Goal: Information Seeking & Learning: Check status

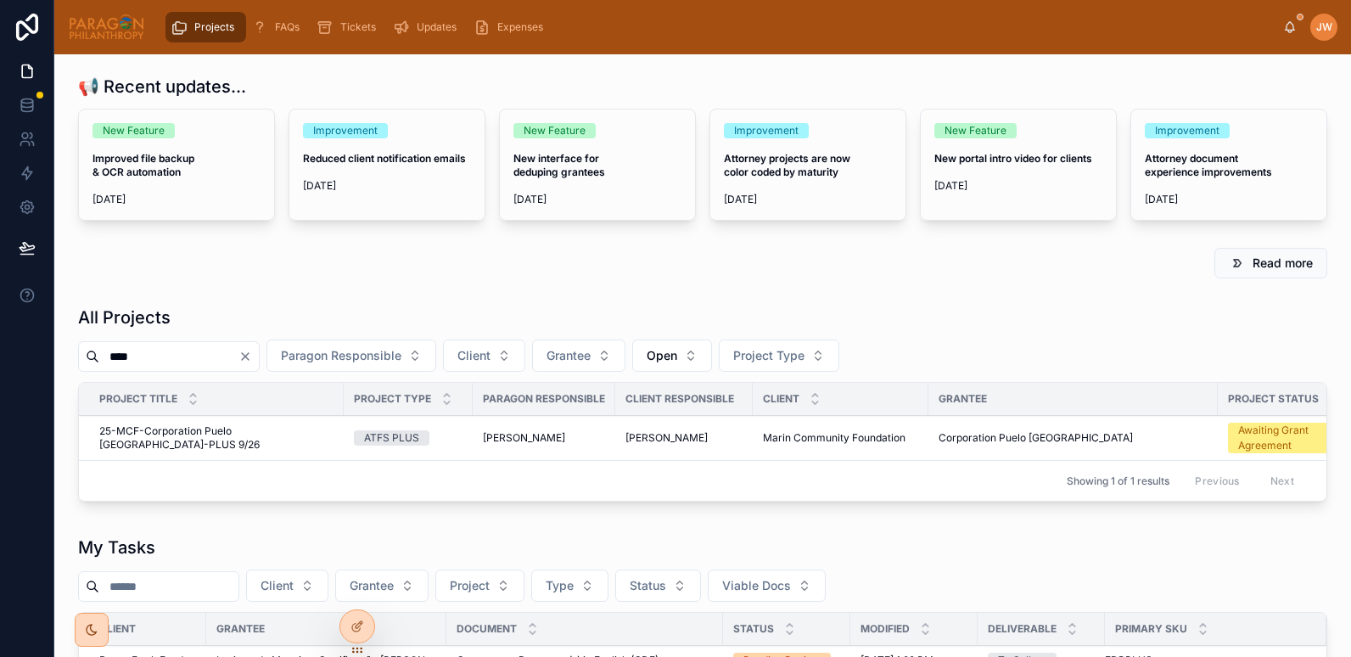
type input "****"
click at [149, 431] on span "25-MCF-Corporation Puelo Patagonia-PLUS 9/26" at bounding box center [216, 437] width 234 height 27
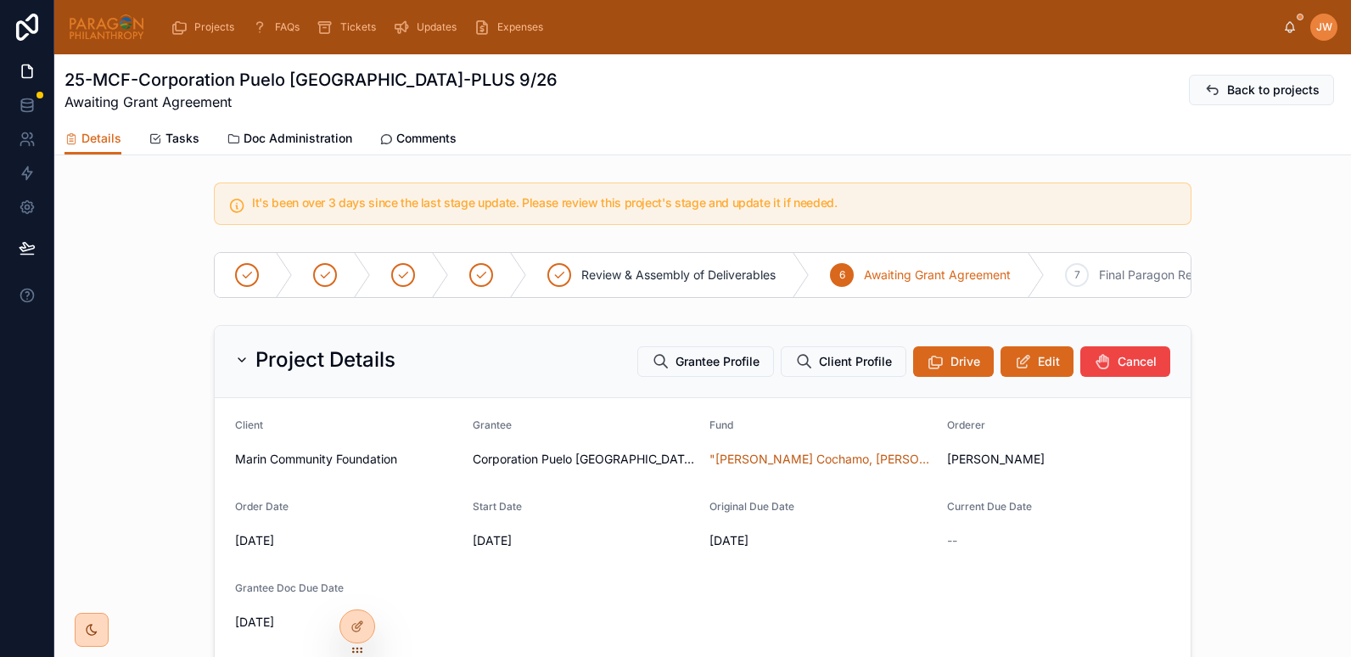
click at [287, 134] on span "Doc Administration" at bounding box center [298, 138] width 109 height 17
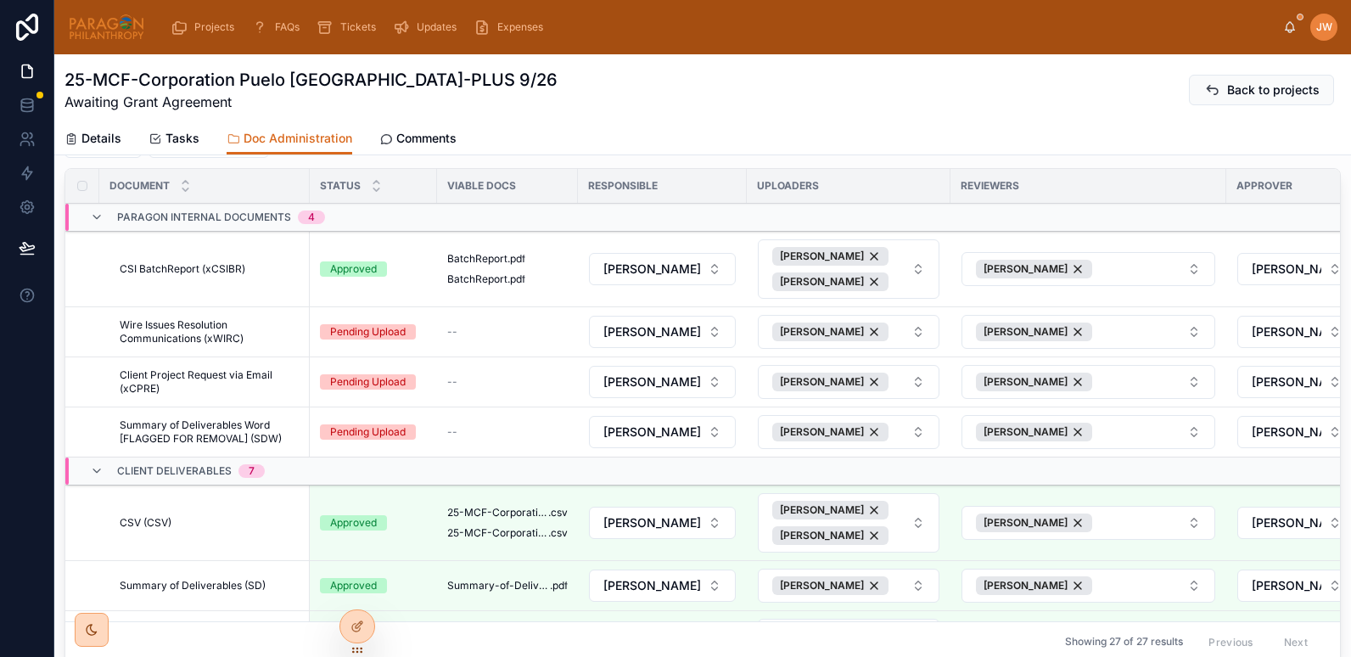
click at [99, 30] on img at bounding box center [106, 27] width 77 height 27
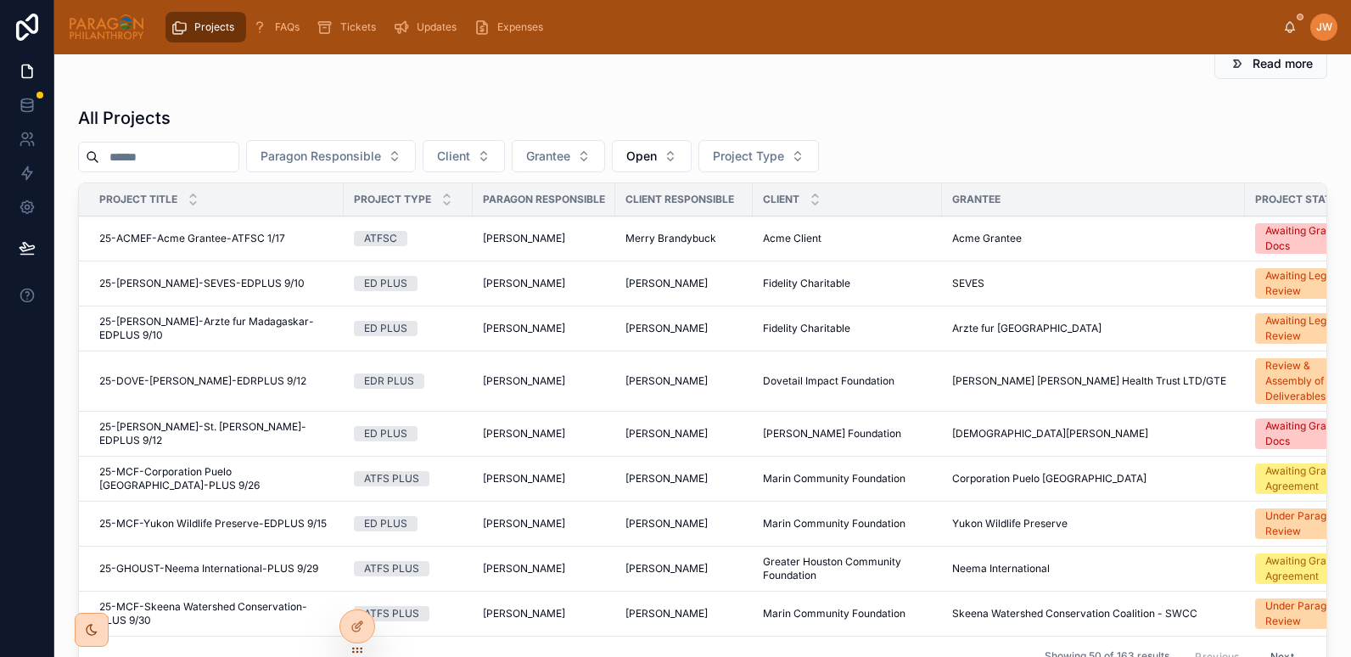
click at [159, 169] on input "text" at bounding box center [168, 157] width 139 height 24
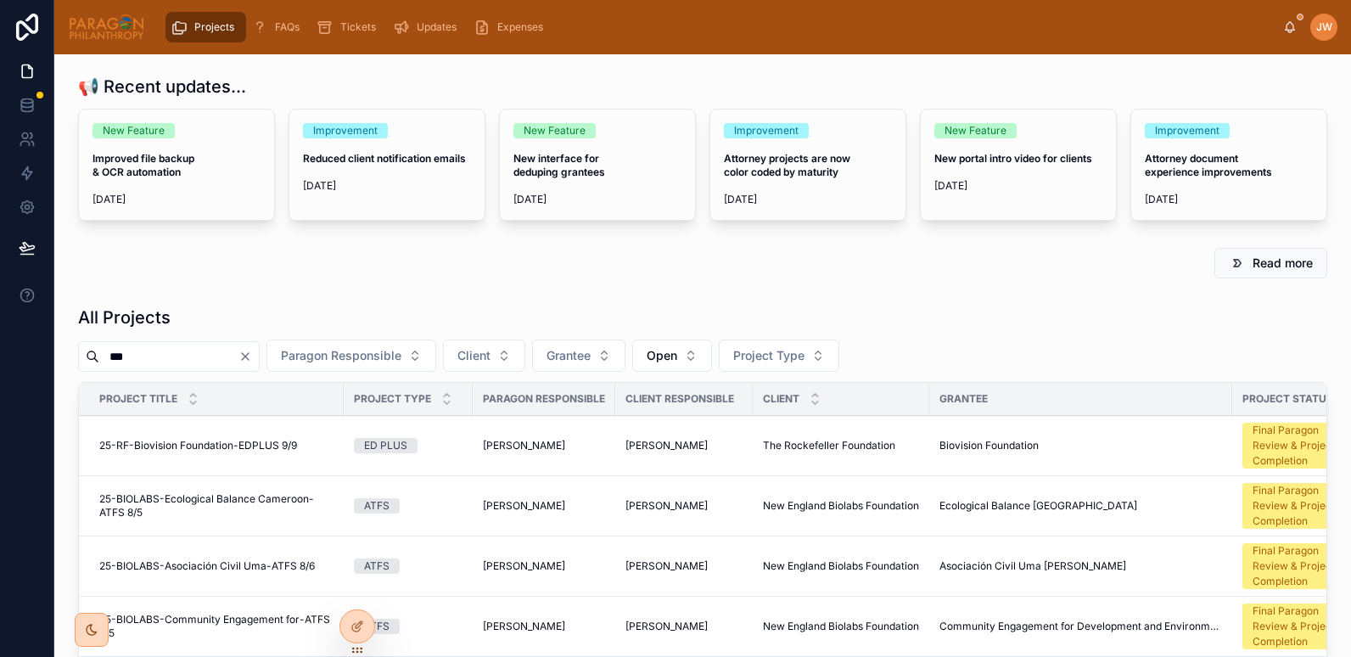
type input "***"
click at [160, 447] on span "25-RF-Biovision Foundation-EDPLUS 9/9" at bounding box center [198, 446] width 198 height 14
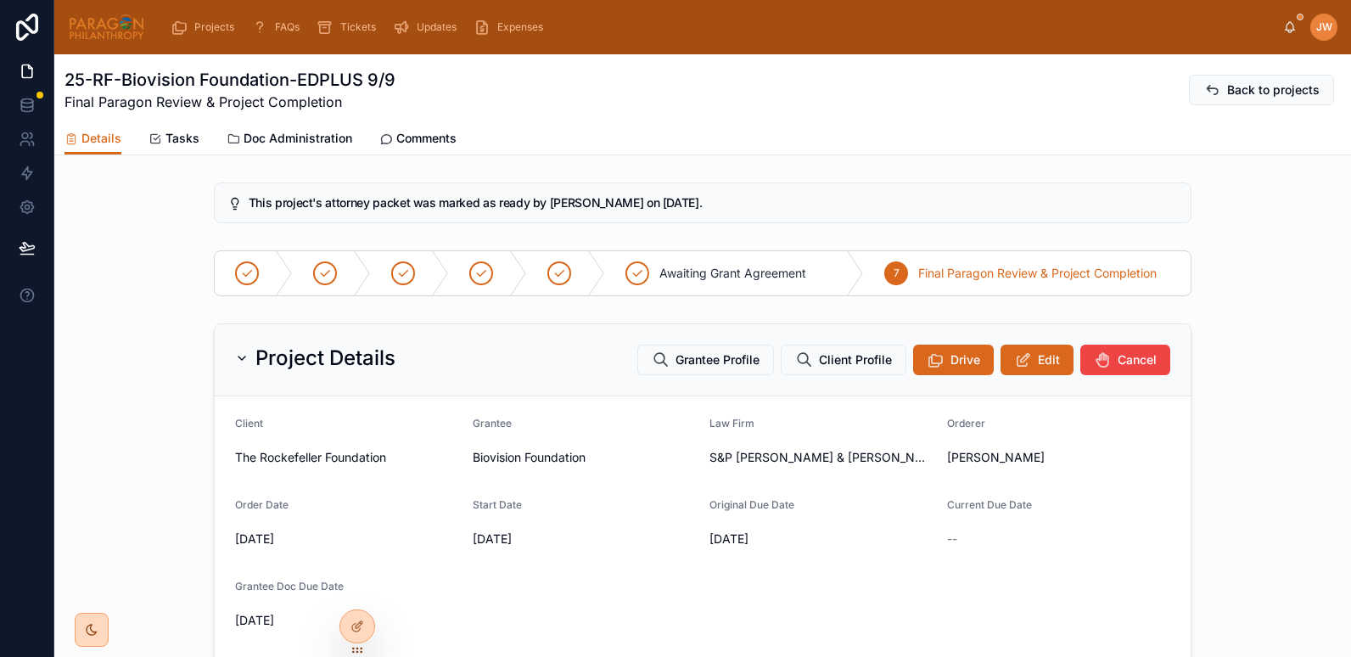
click at [275, 136] on span "Doc Administration" at bounding box center [298, 138] width 109 height 17
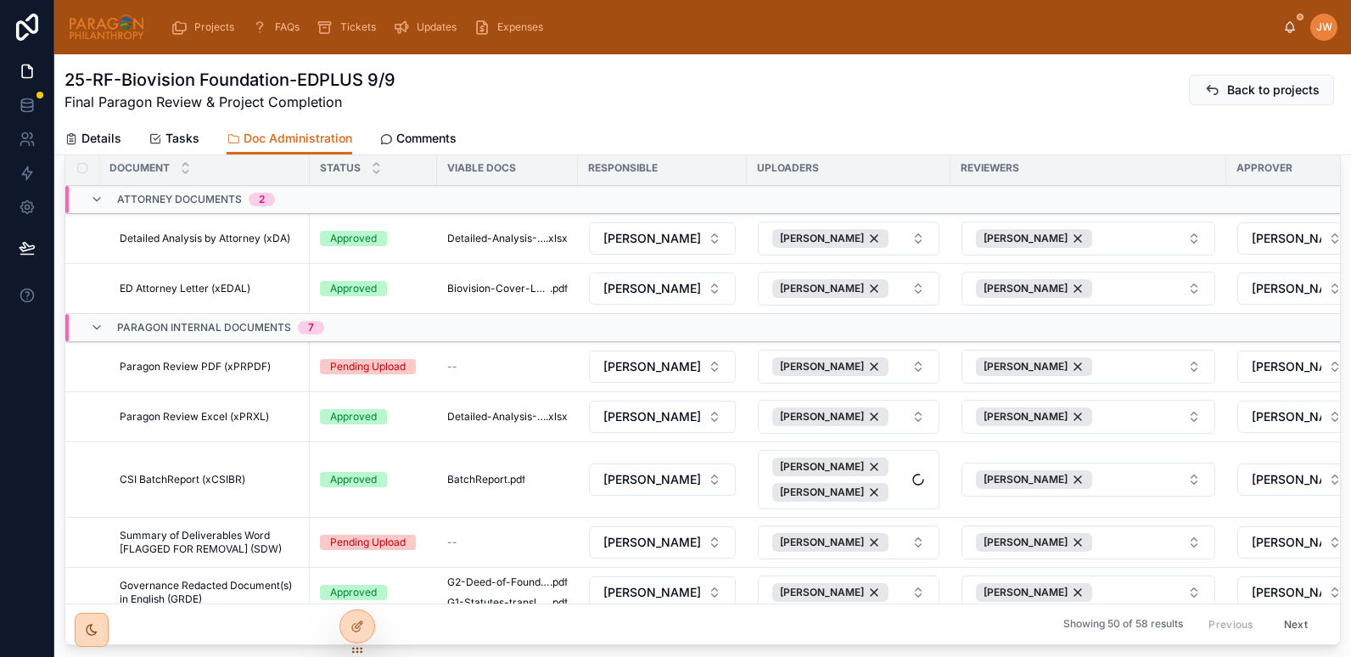
scroll to position [216, 0]
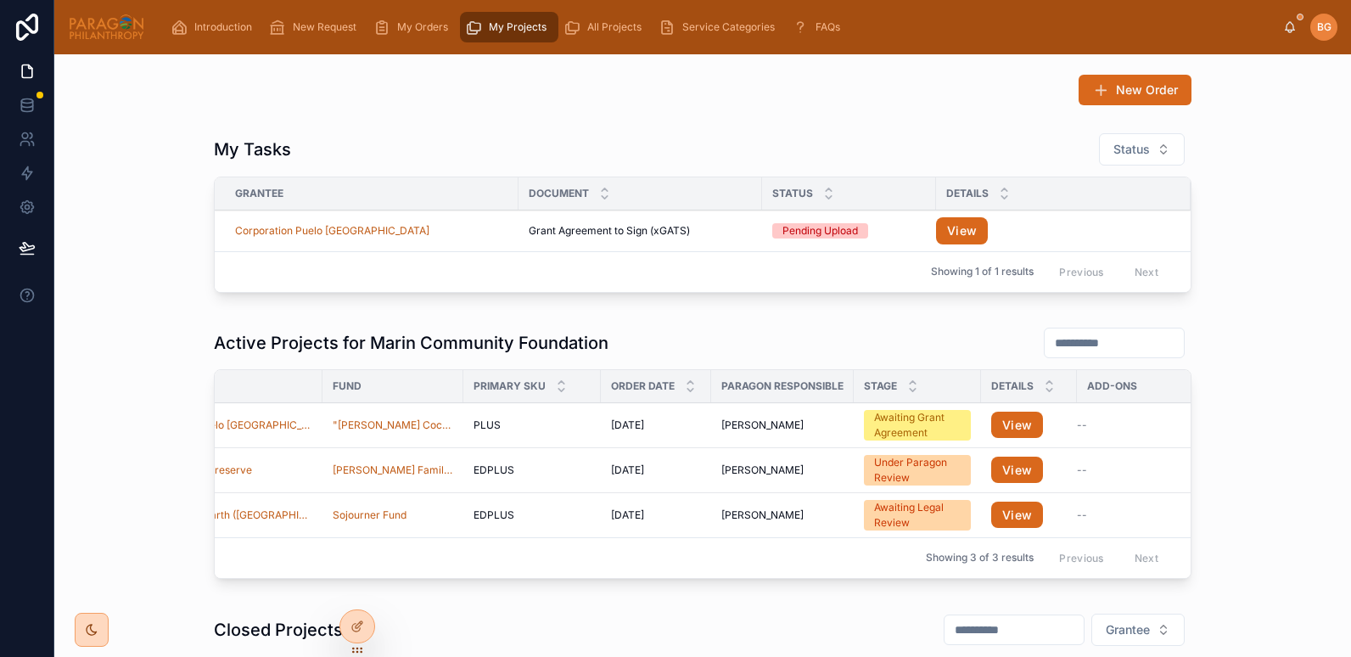
click at [0, 0] on icon at bounding box center [0, 0] width 0 height 0
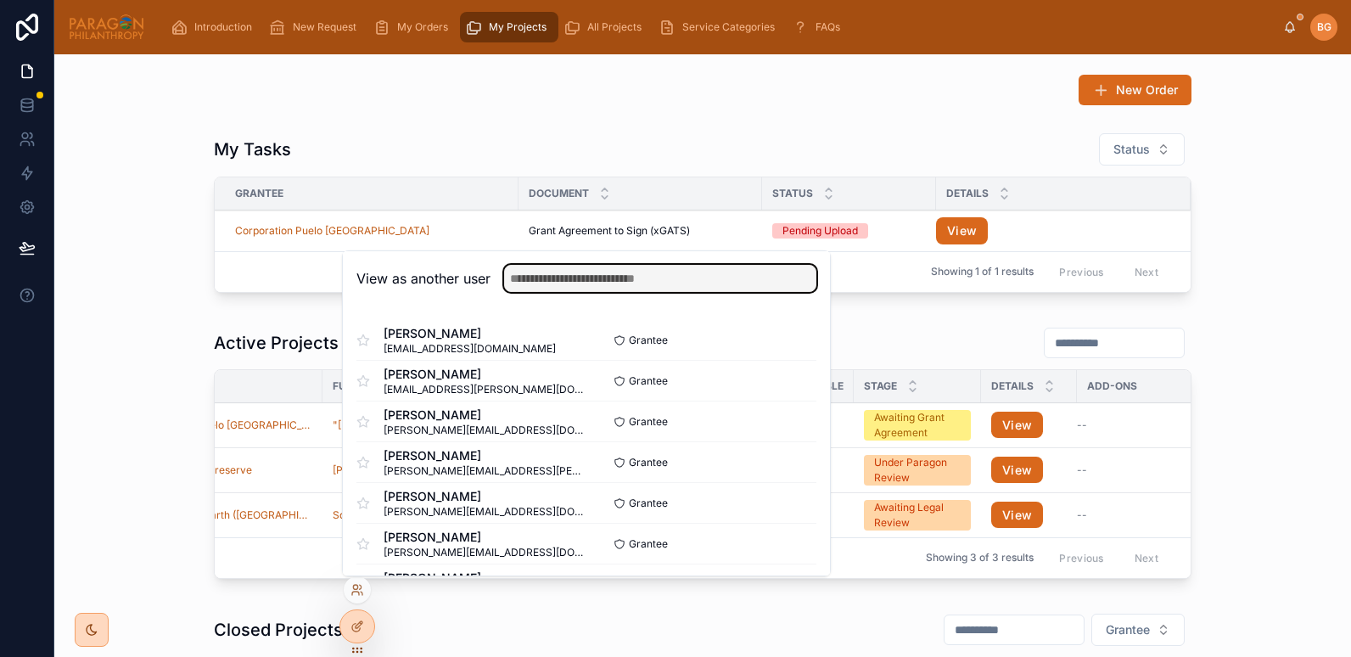
click at [555, 280] on input "text" at bounding box center [660, 278] width 312 height 27
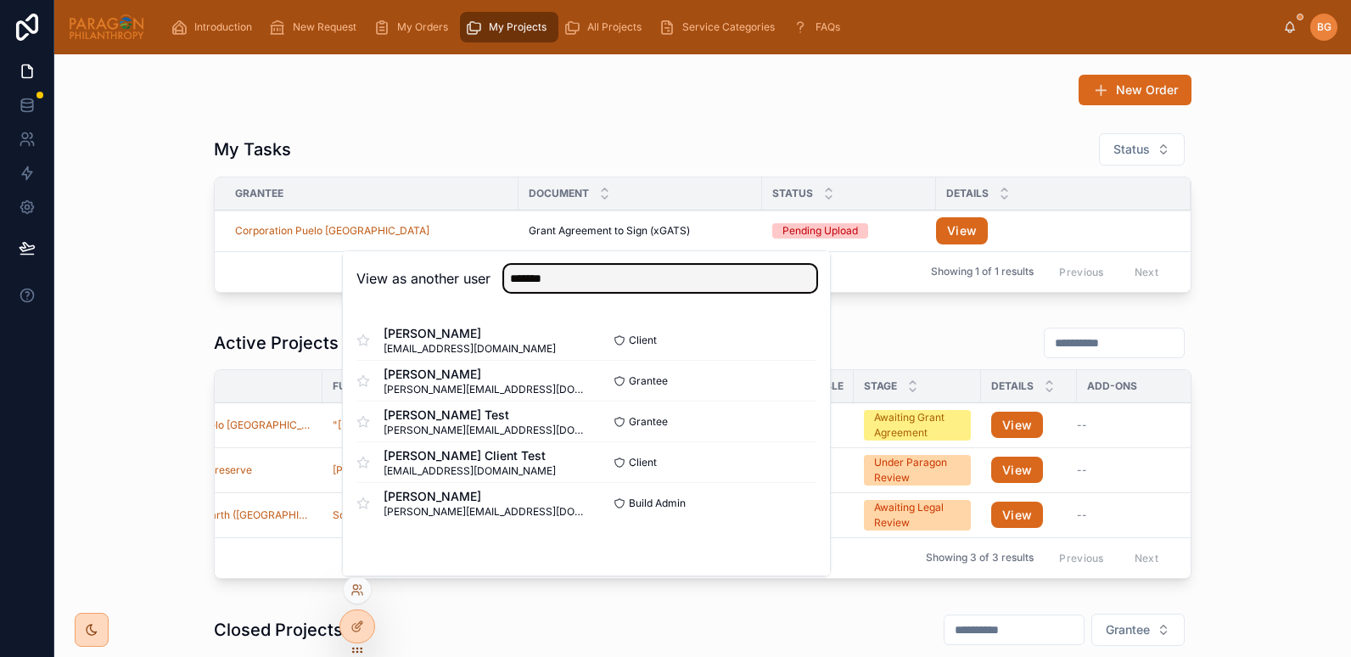
type input "*******"
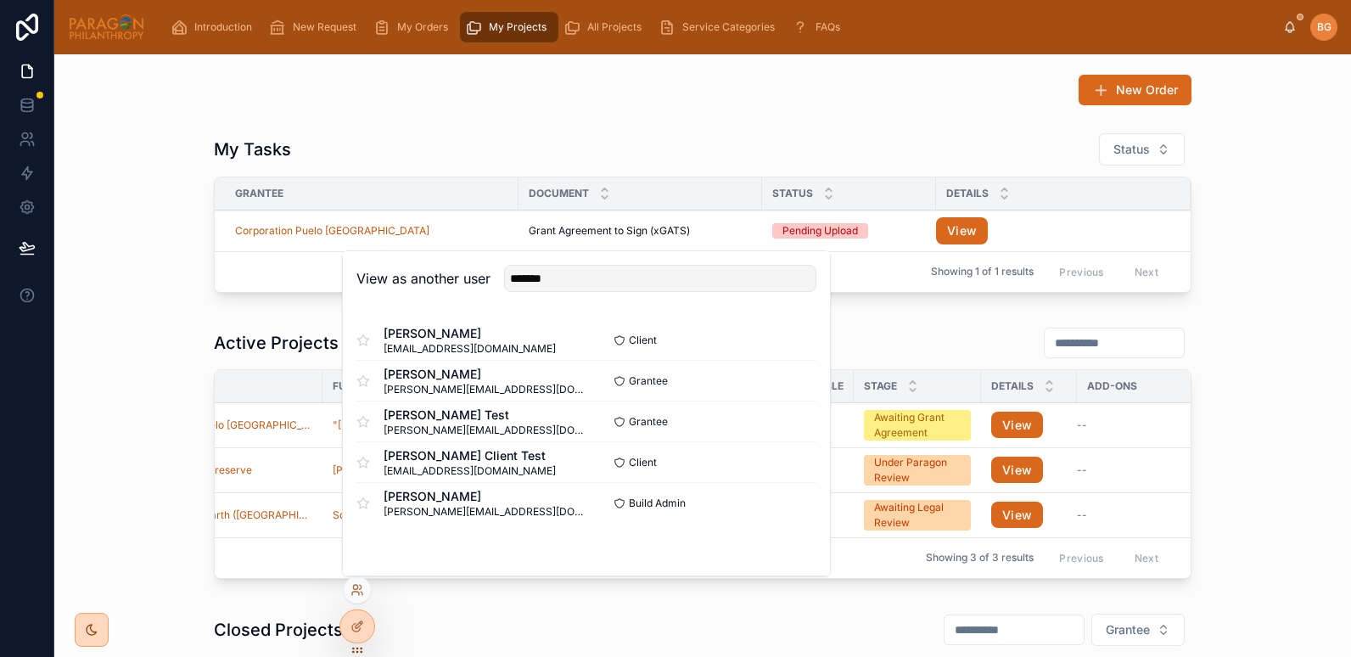
click at [0, 0] on button "Select" at bounding box center [0, 0] width 0 height 0
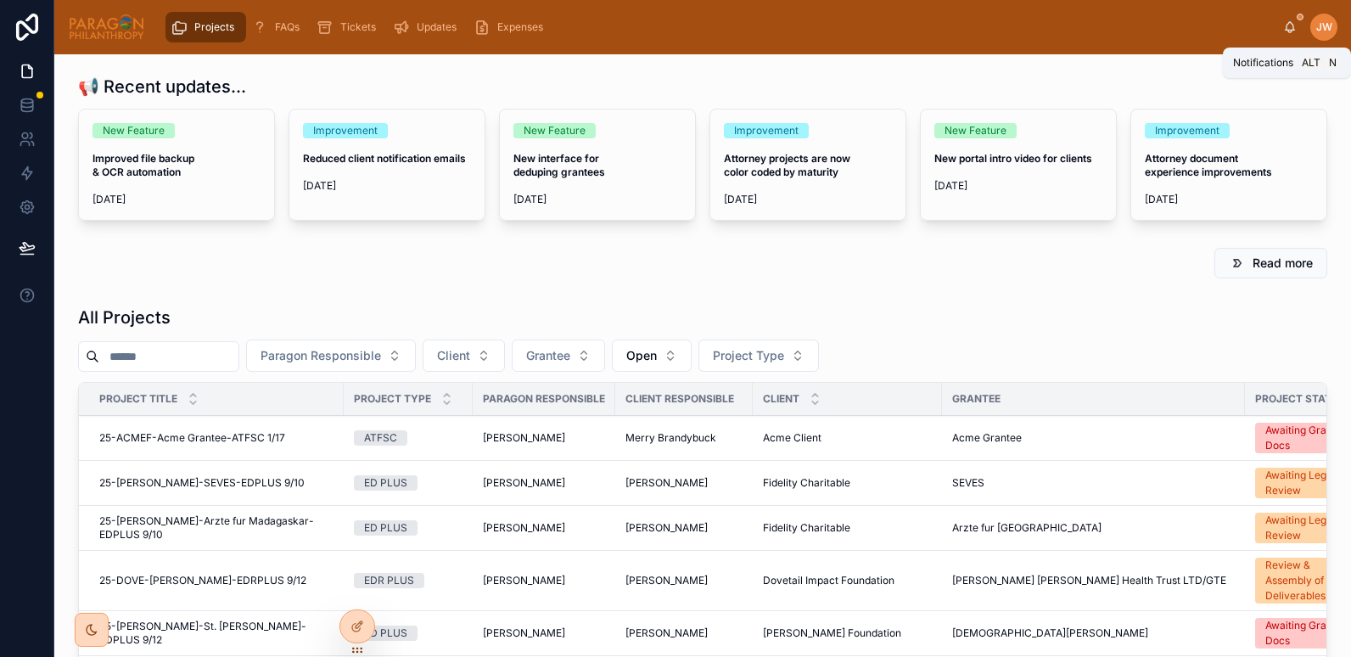
click at [1291, 27] on icon at bounding box center [1291, 27] width 14 height 14
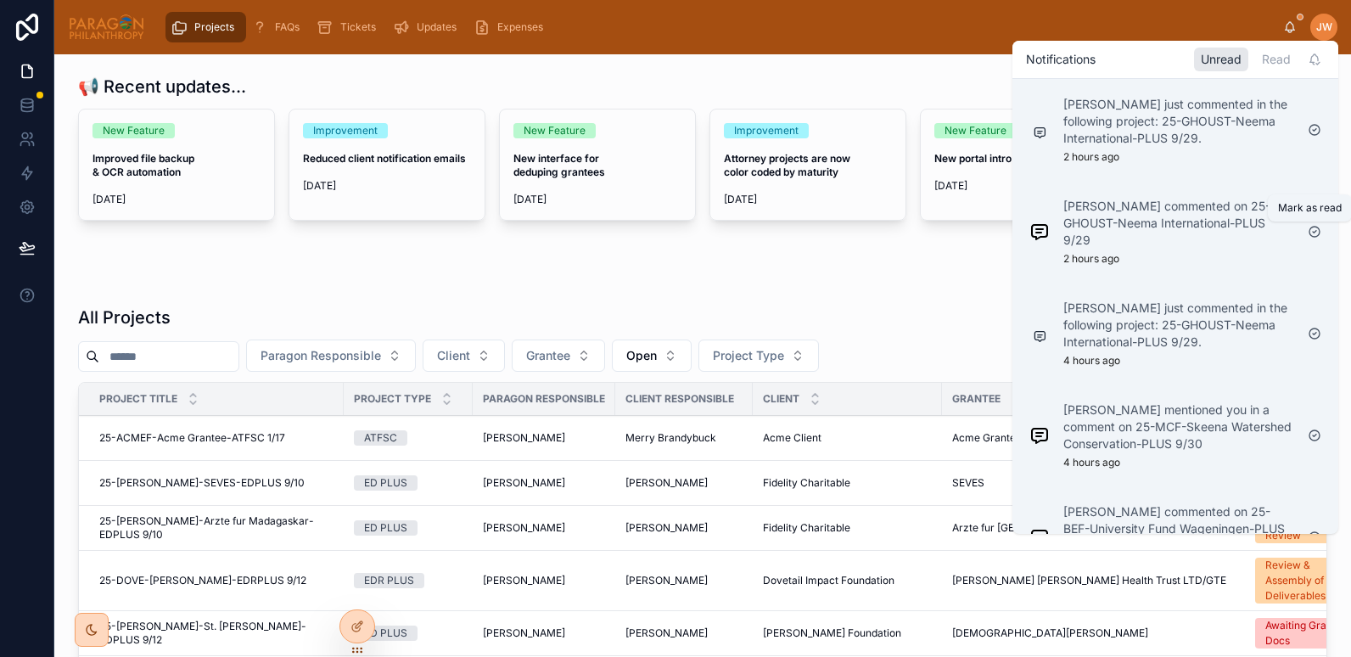
click at [1317, 234] on icon at bounding box center [1315, 232] width 14 height 14
click at [1318, 233] on icon at bounding box center [1315, 232] width 14 height 14
click at [1158, 237] on p "Daria Kolomiiets mentioned you in a comment on 25-MCF-Skeena Watershed Conserva…" at bounding box center [1179, 223] width 231 height 51
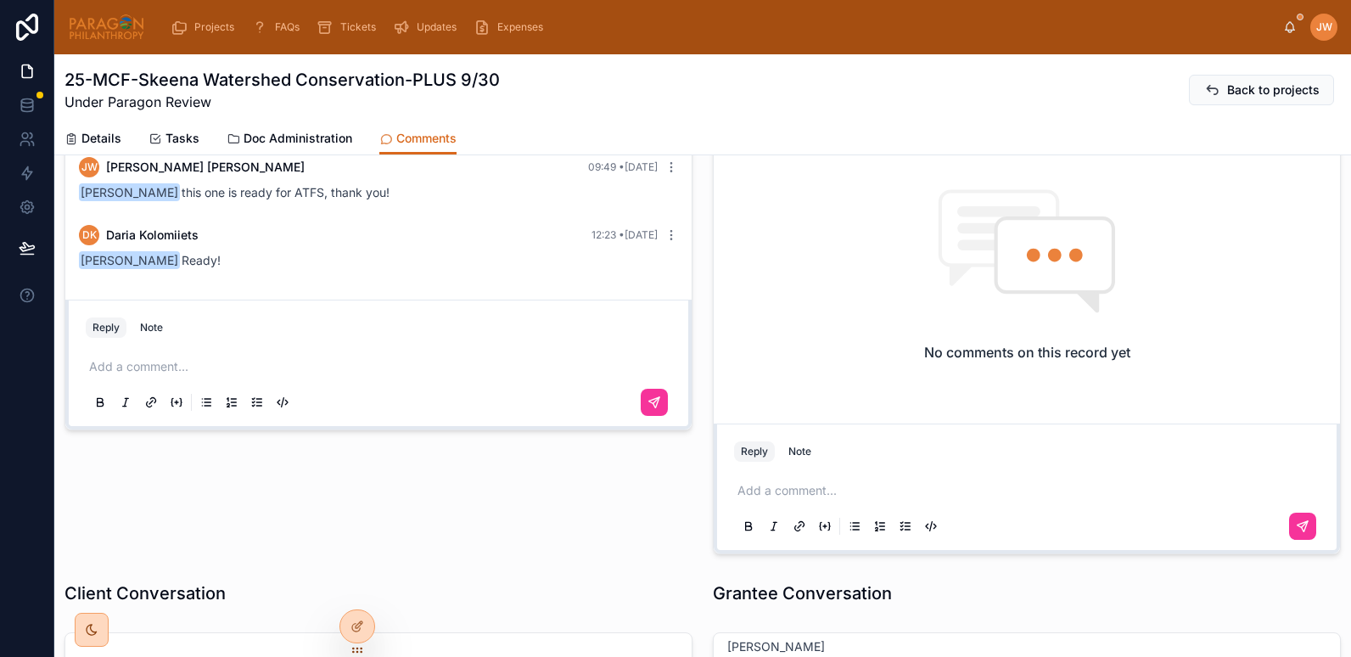
scroll to position [24, 0]
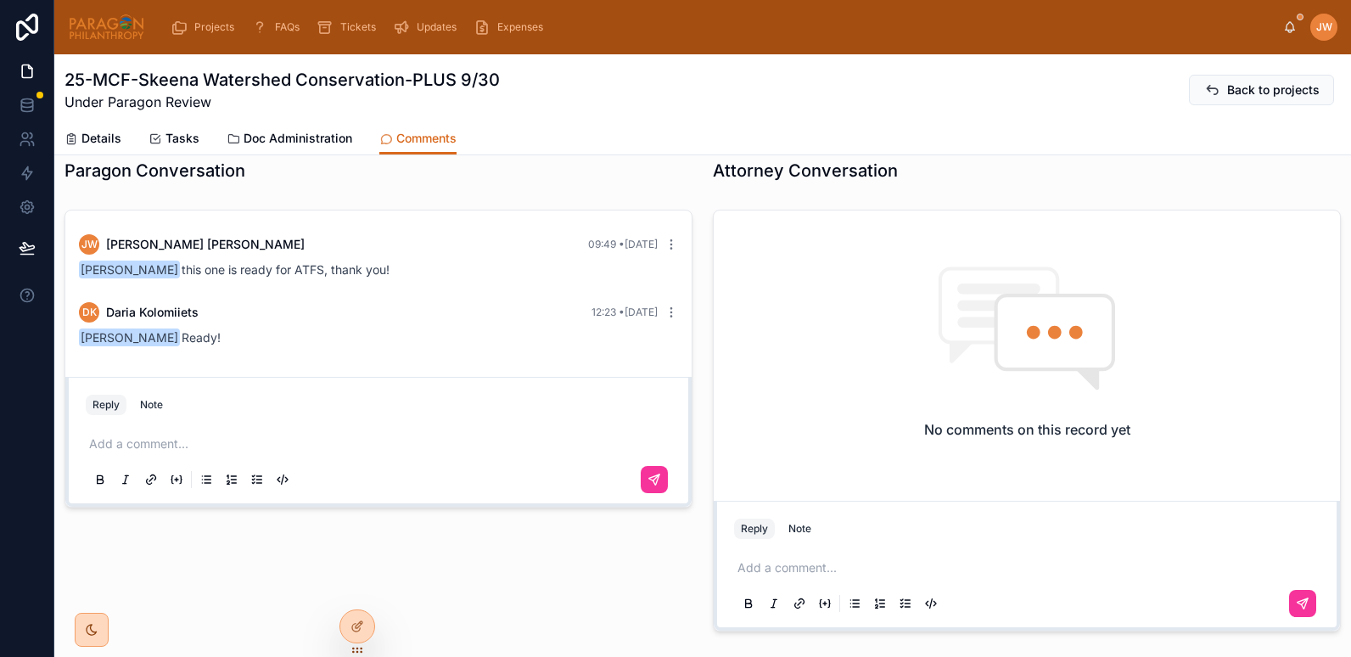
click at [290, 141] on span "Doc Administration" at bounding box center [298, 138] width 109 height 17
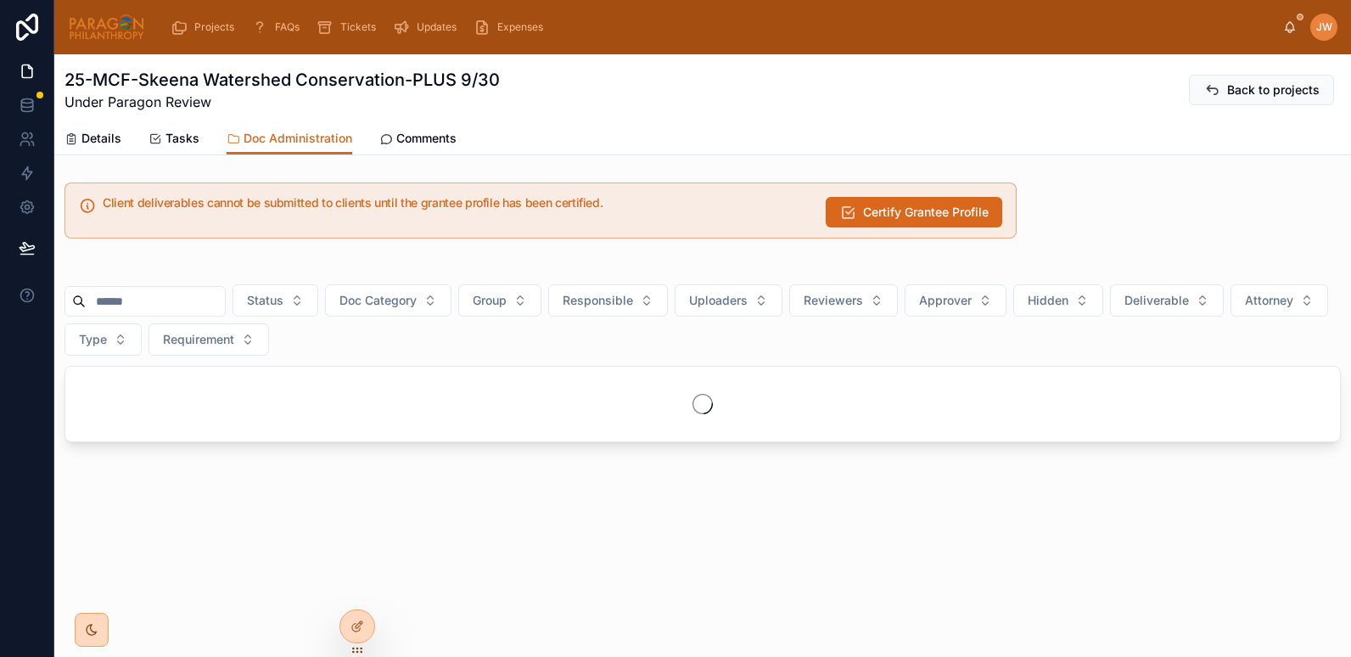
click at [222, 306] on input "text" at bounding box center [155, 301] width 139 height 24
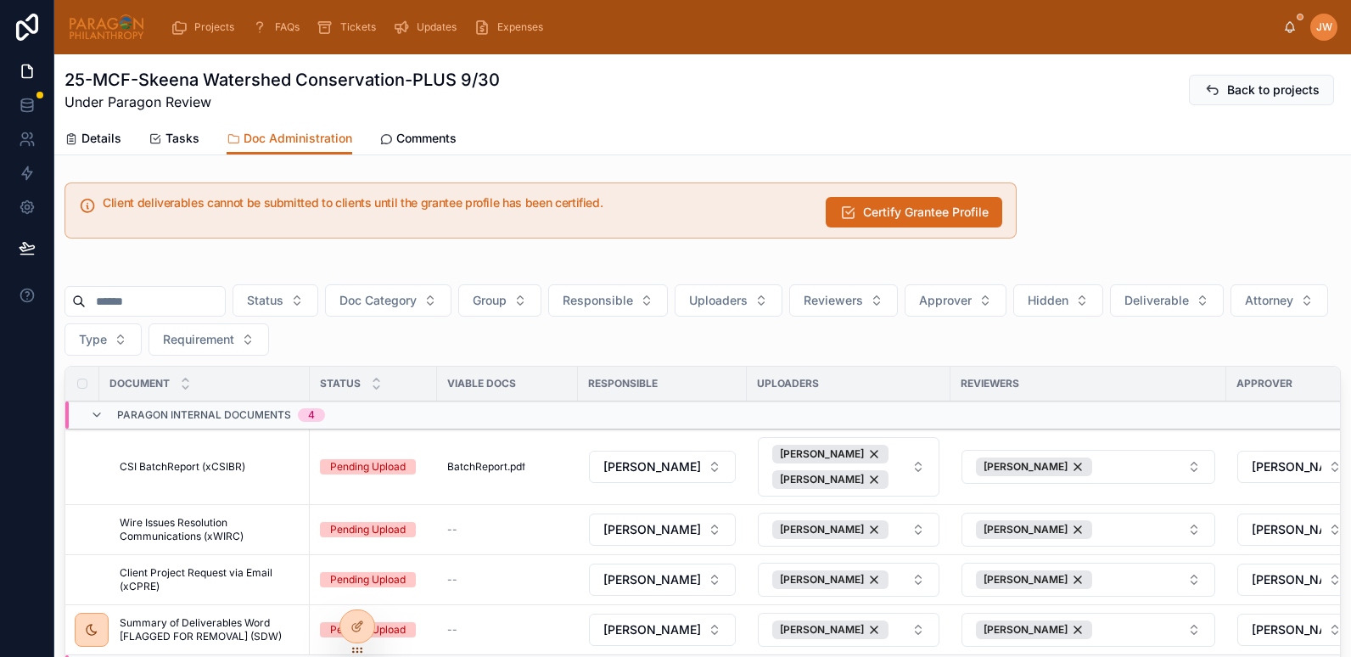
click at [101, 139] on span "Details" at bounding box center [101, 138] width 40 height 17
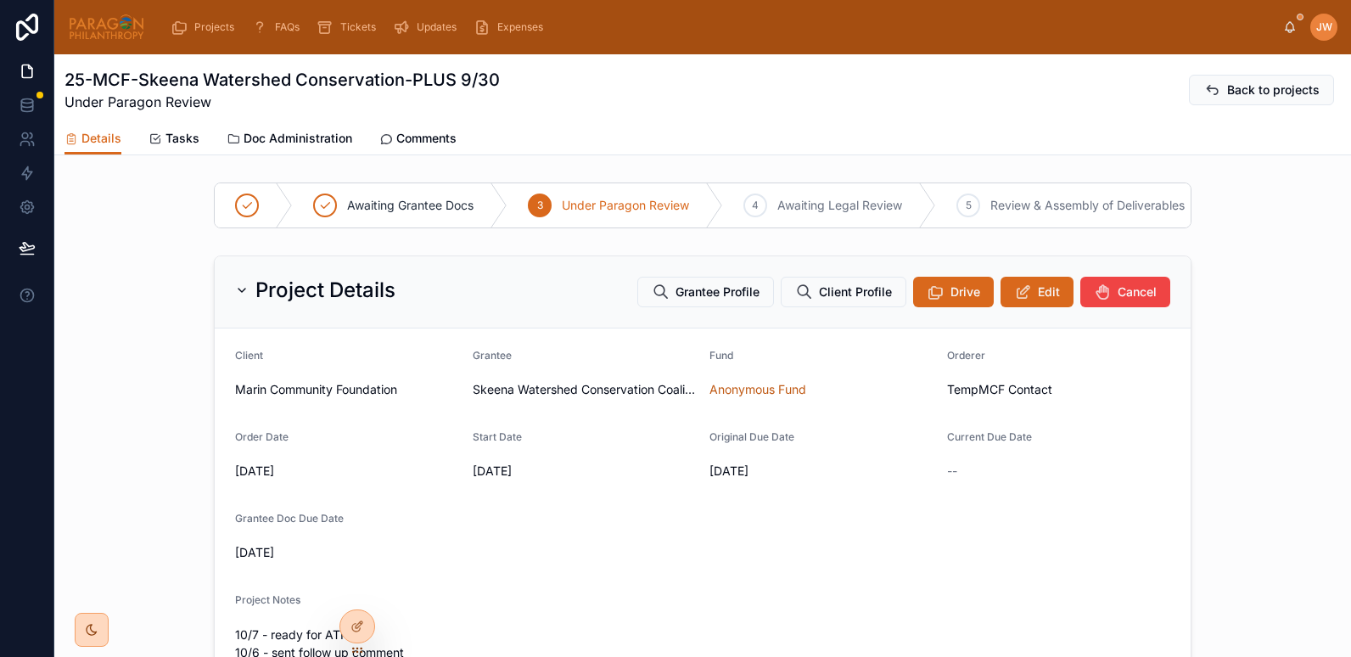
click at [697, 299] on span "Grantee Profile" at bounding box center [718, 292] width 84 height 17
click at [341, 134] on span "Doc Administration" at bounding box center [298, 138] width 109 height 17
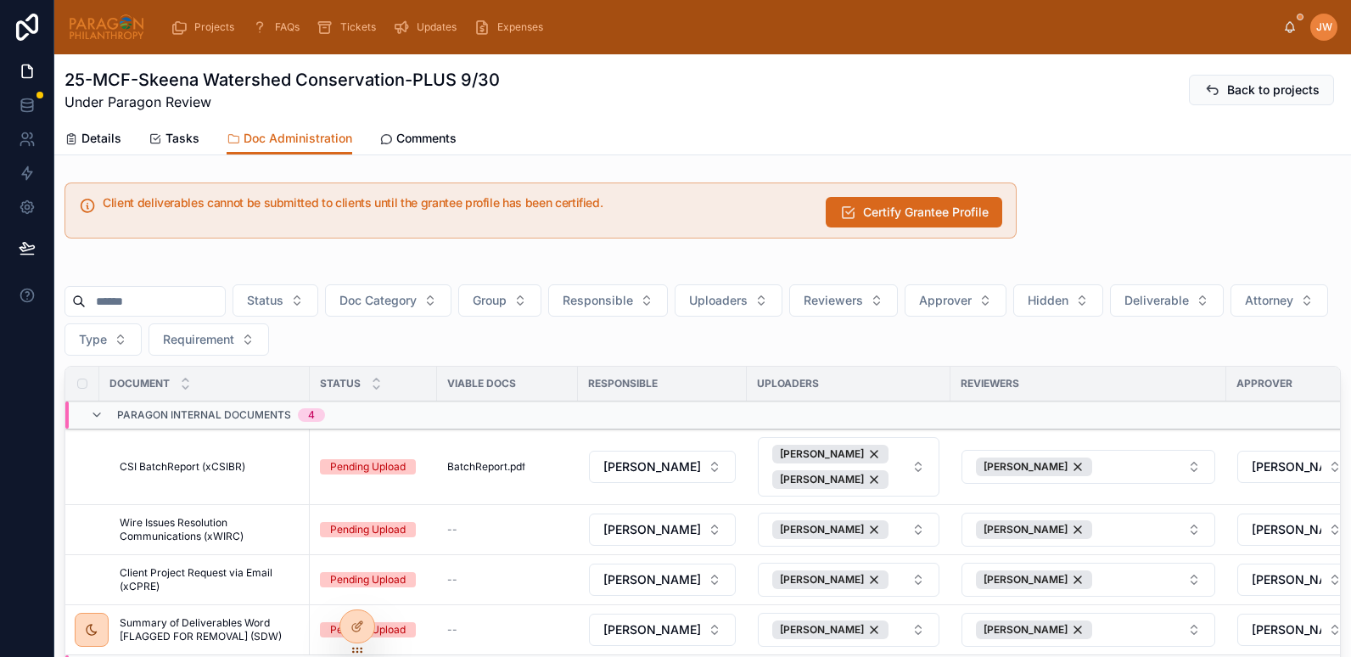
click at [893, 209] on span "Certify Grantee Profile" at bounding box center [926, 212] width 126 height 17
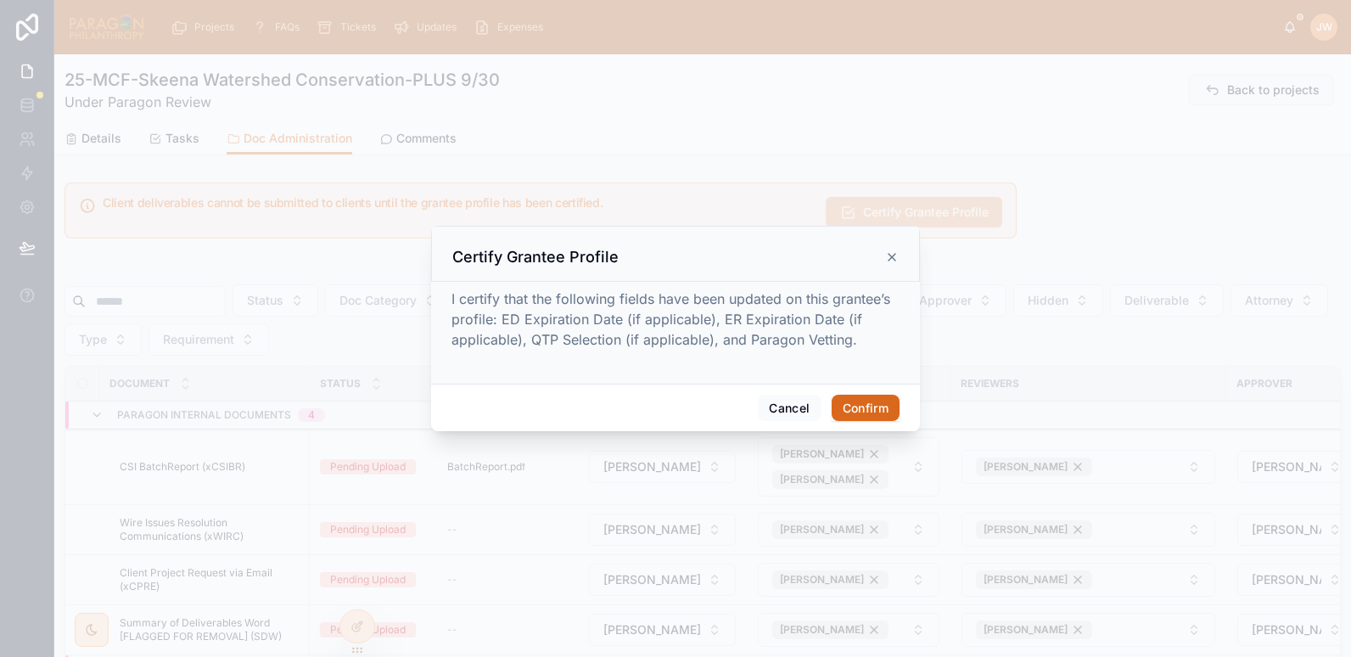
click at [879, 407] on button "Confirm" at bounding box center [866, 408] width 68 height 27
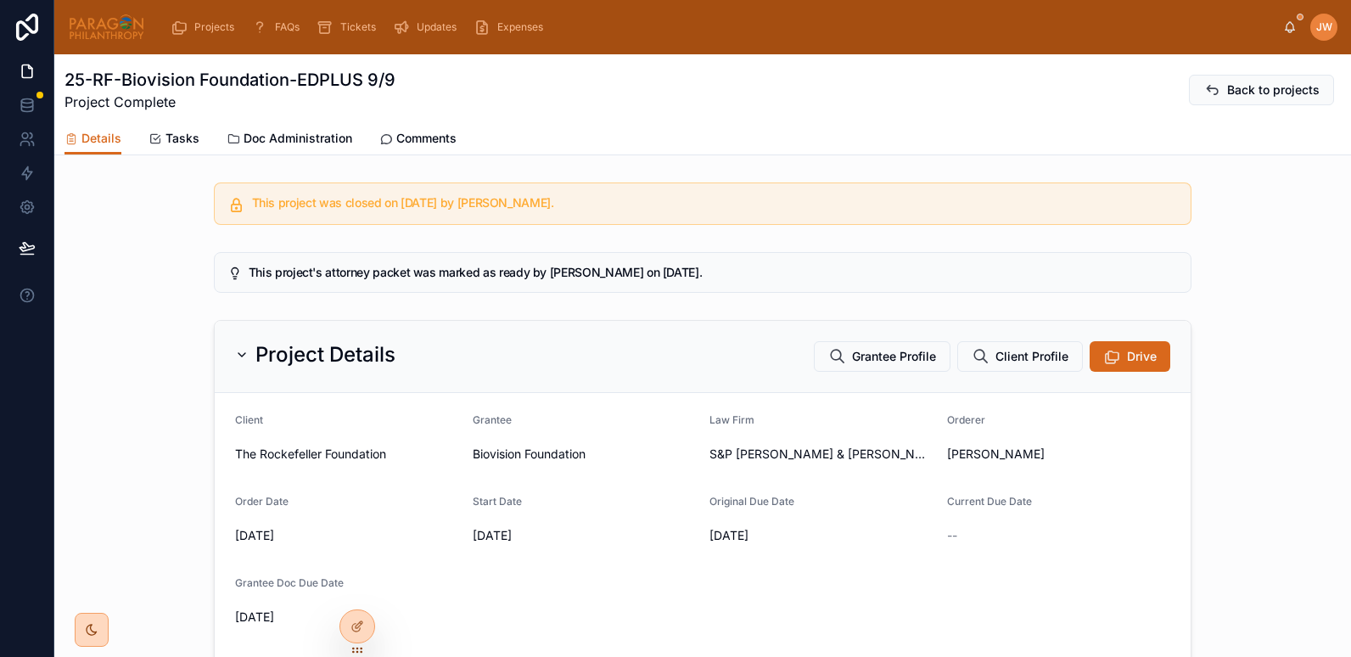
scroll to position [216, 0]
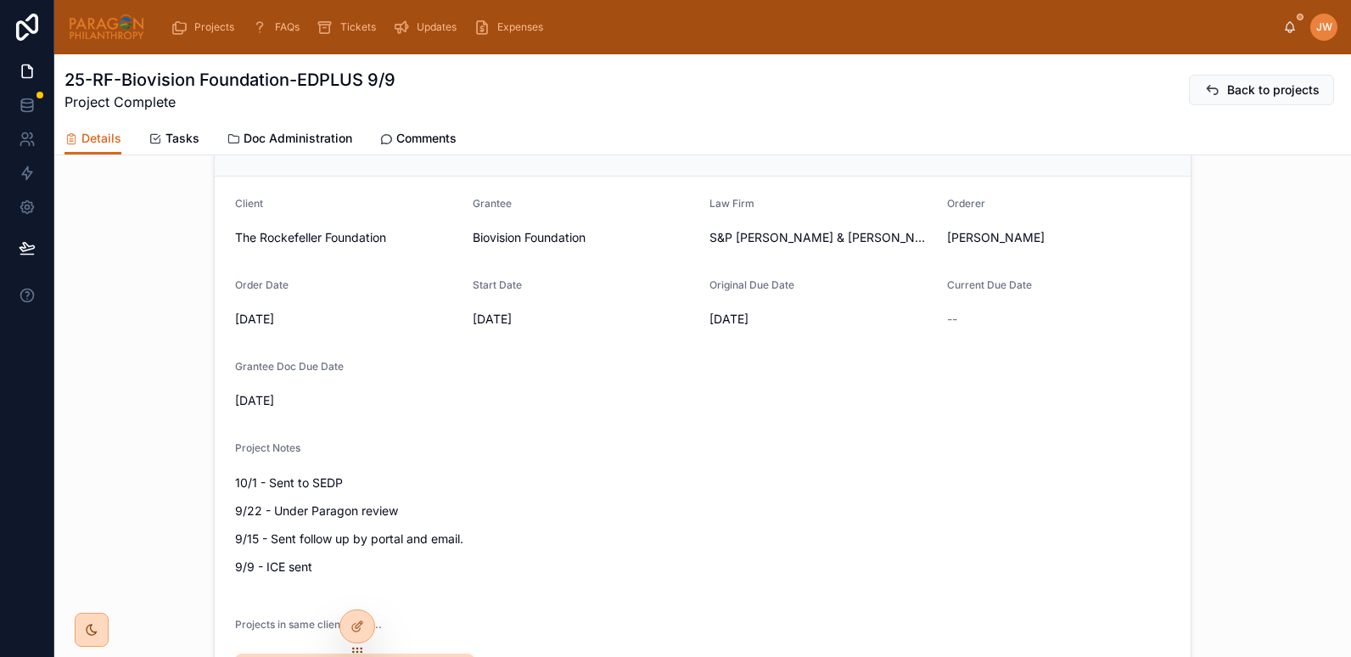
click at [295, 137] on span "Doc Administration" at bounding box center [298, 138] width 109 height 17
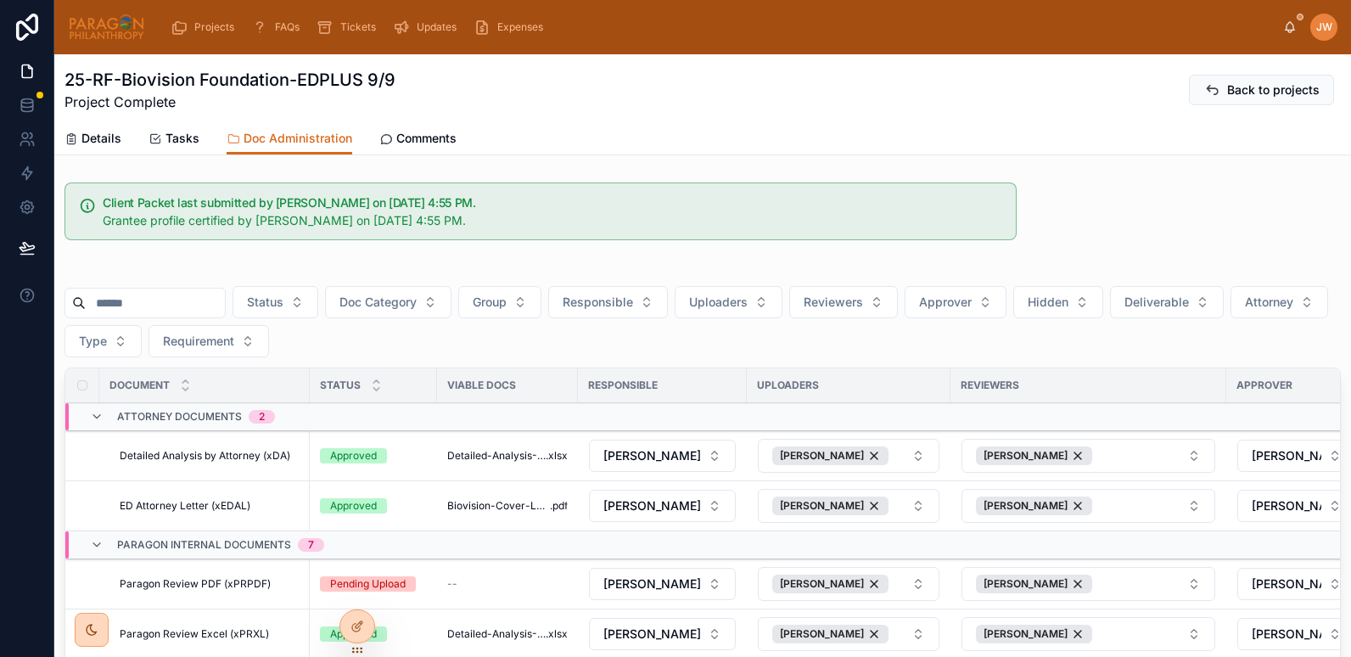
click at [1224, 306] on button "Deliverable" at bounding box center [1167, 302] width 114 height 32
click at [1121, 427] on div "Yes" at bounding box center [1210, 425] width 236 height 27
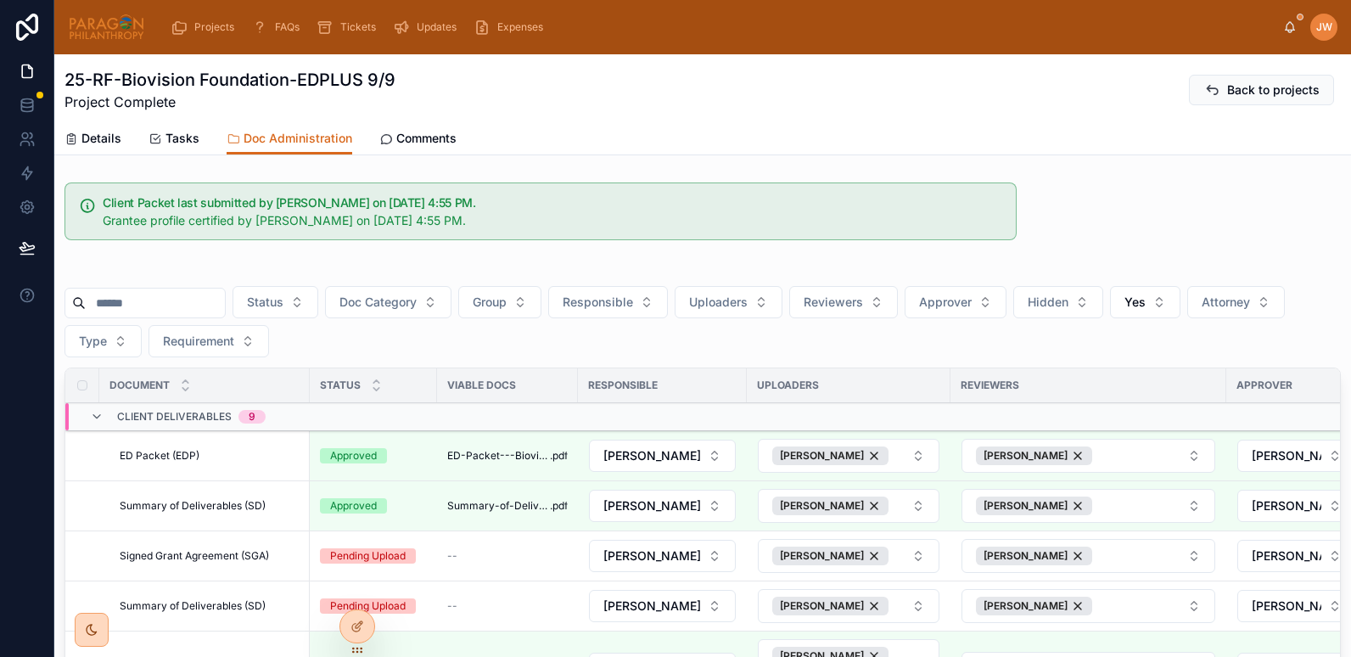
click at [98, 149] on link "Details" at bounding box center [93, 140] width 57 height 34
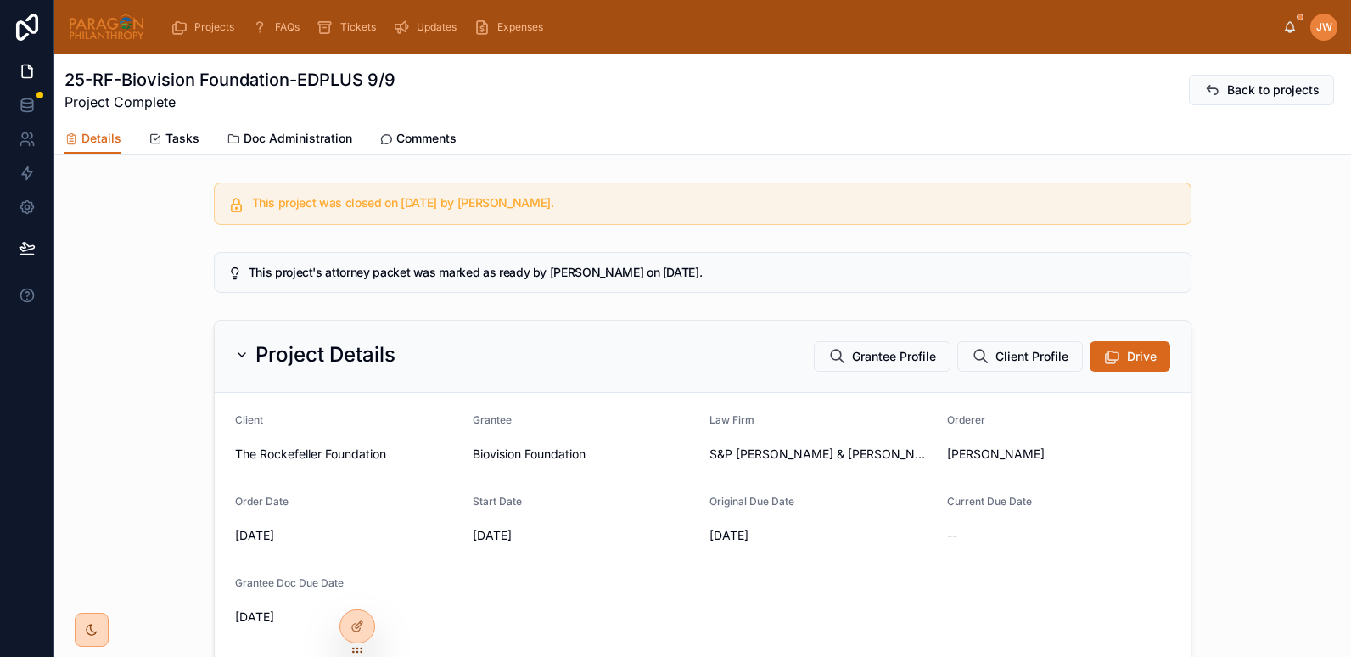
click at [265, 140] on span "Doc Administration" at bounding box center [298, 138] width 109 height 17
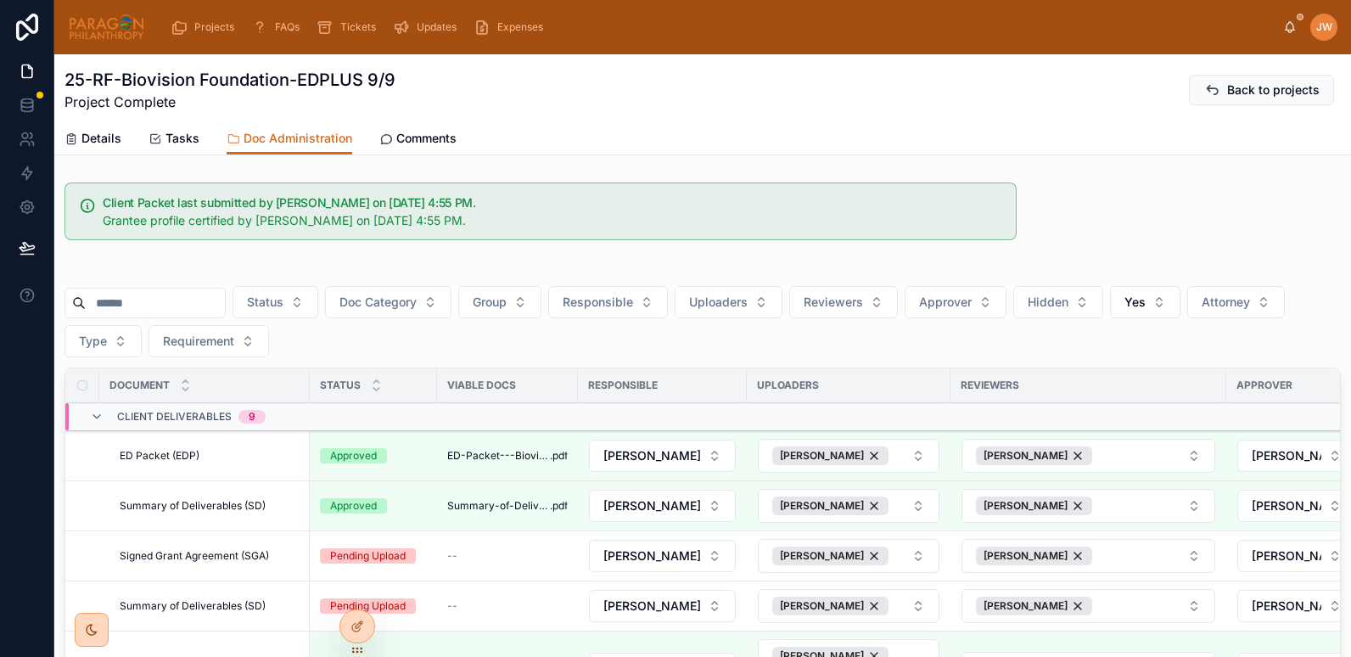
click at [1146, 306] on span "Yes" at bounding box center [1135, 302] width 21 height 17
click at [1092, 374] on div "----" at bounding box center [1188, 370] width 236 height 27
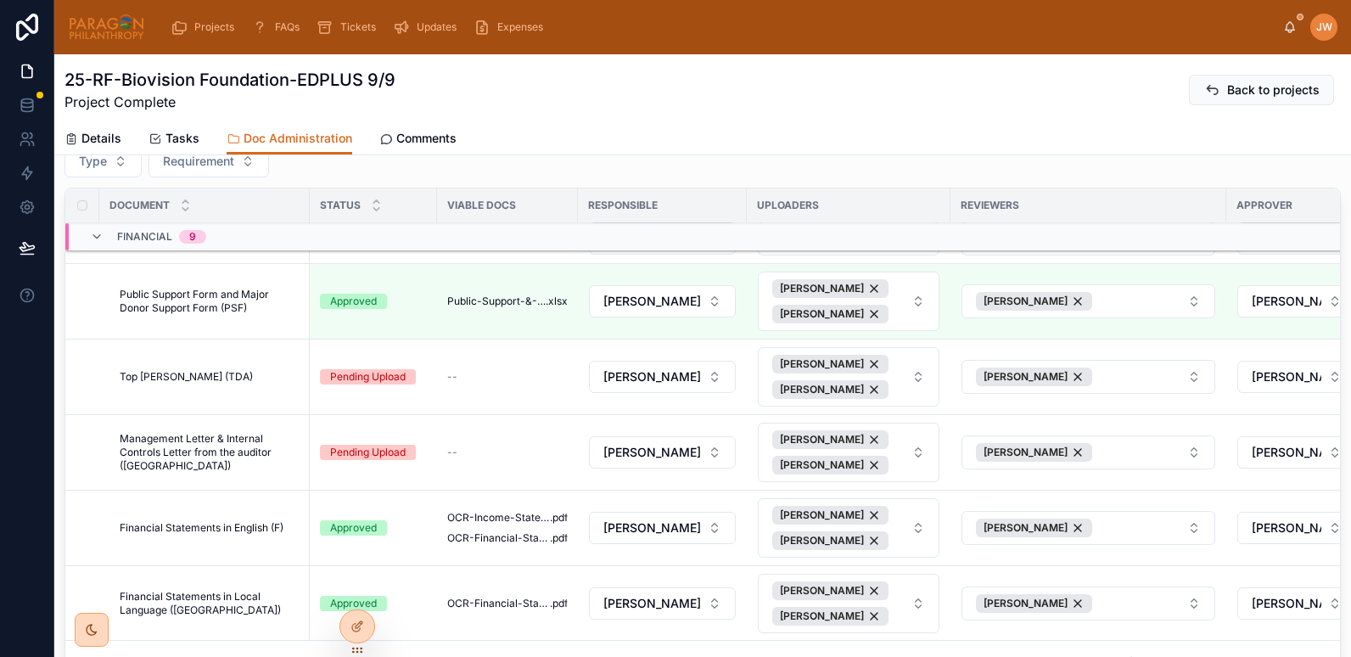
scroll to position [328, 0]
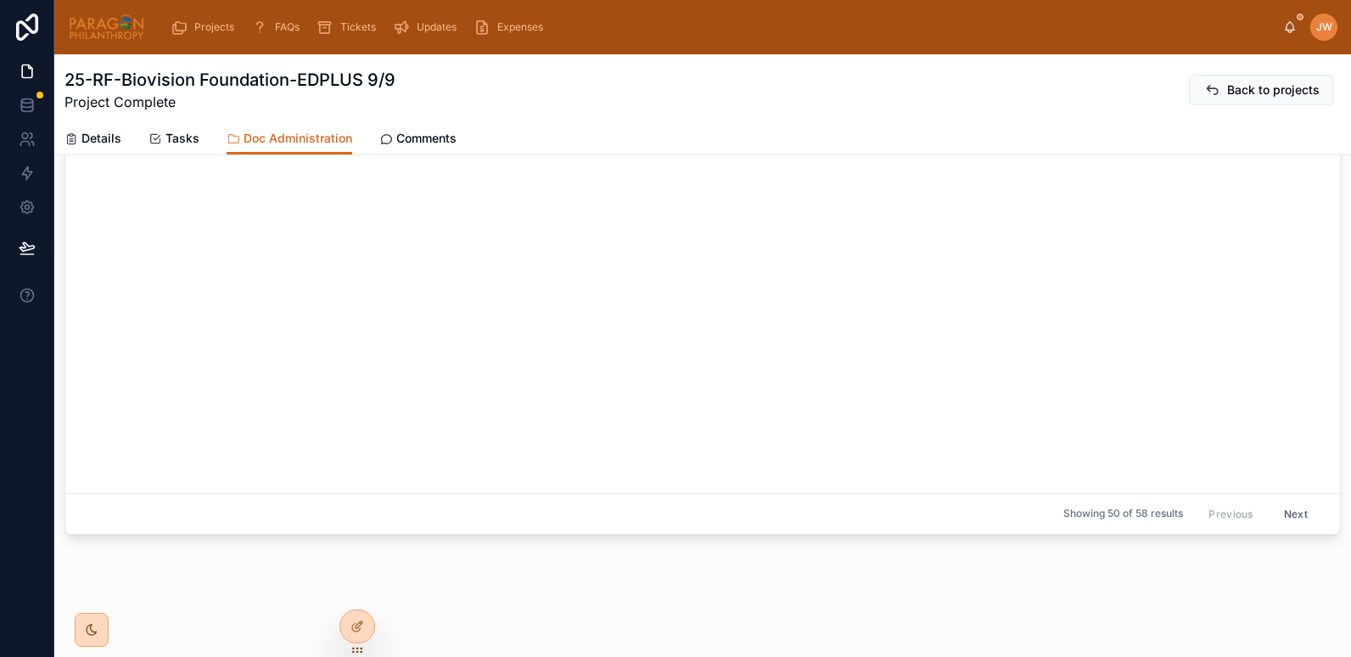
click at [109, 144] on span "Details" at bounding box center [101, 138] width 40 height 17
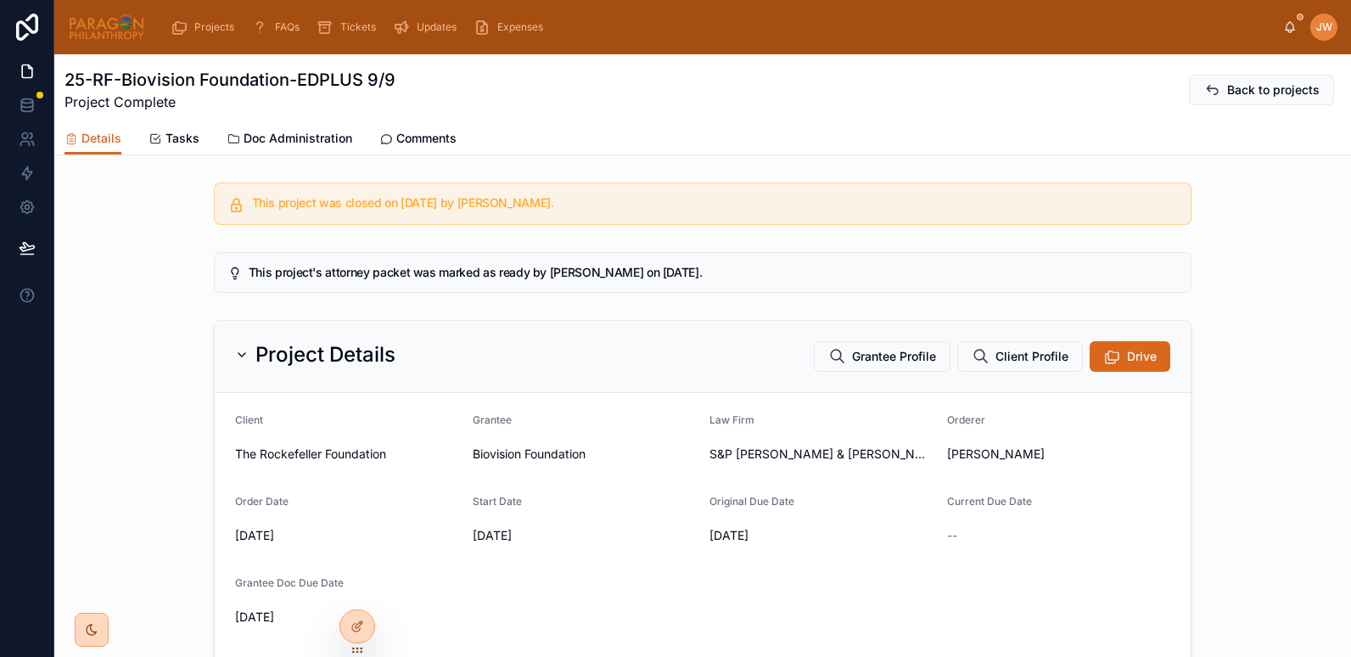
click at [878, 356] on span "Grantee Profile" at bounding box center [894, 356] width 84 height 17
click at [0, 0] on div at bounding box center [0, 0] width 0 height 0
click at [0, 0] on icon at bounding box center [0, 0] width 0 height 0
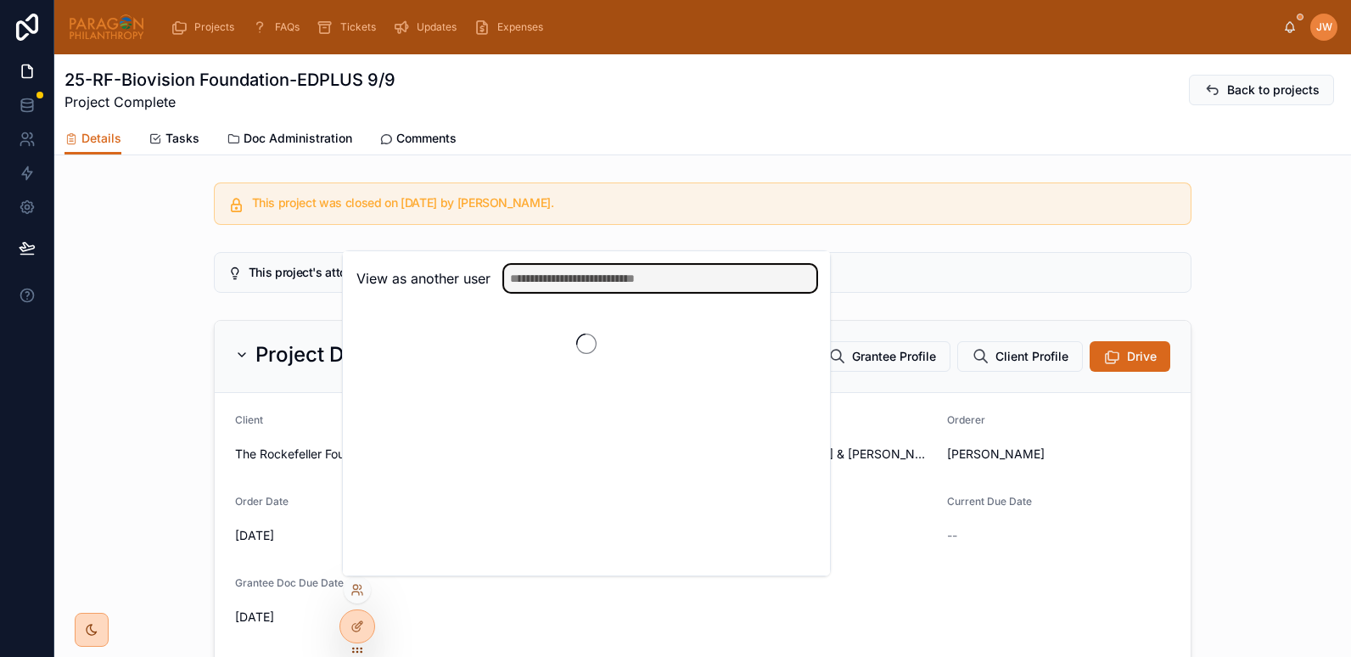
click at [619, 279] on input "text" at bounding box center [660, 278] width 312 height 27
type input "*****"
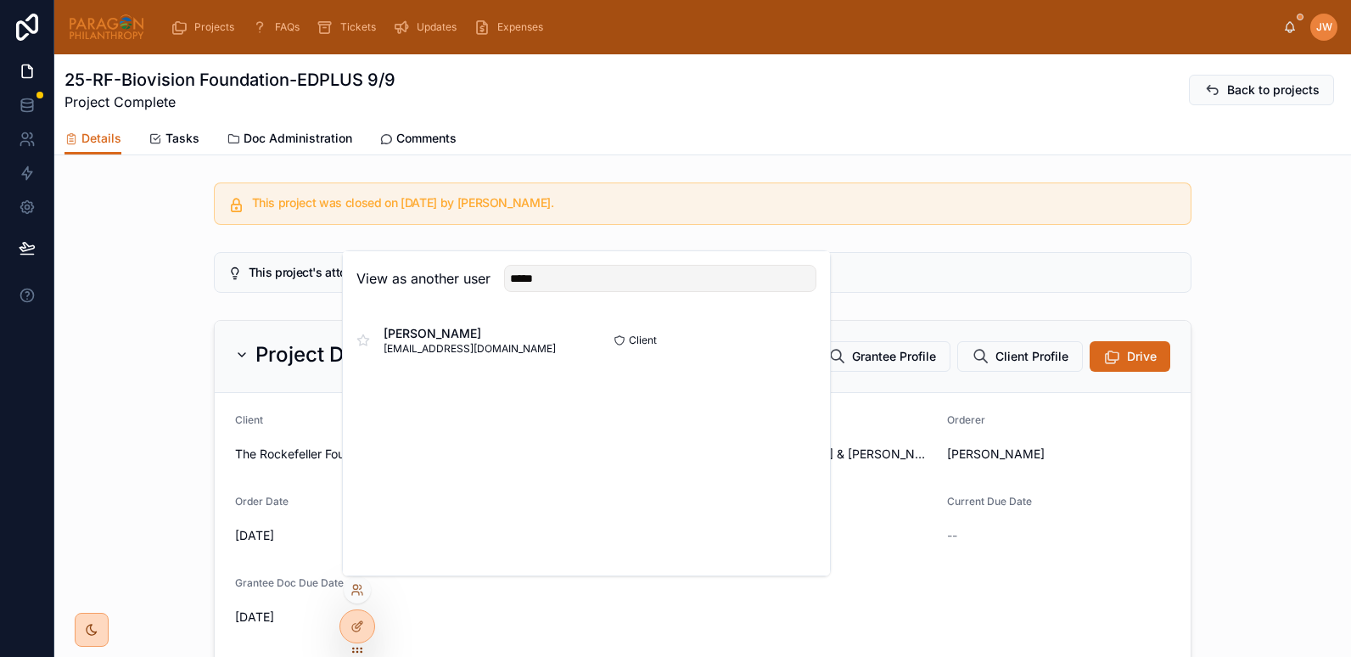
click at [0, 0] on button "Select" at bounding box center [0, 0] width 0 height 0
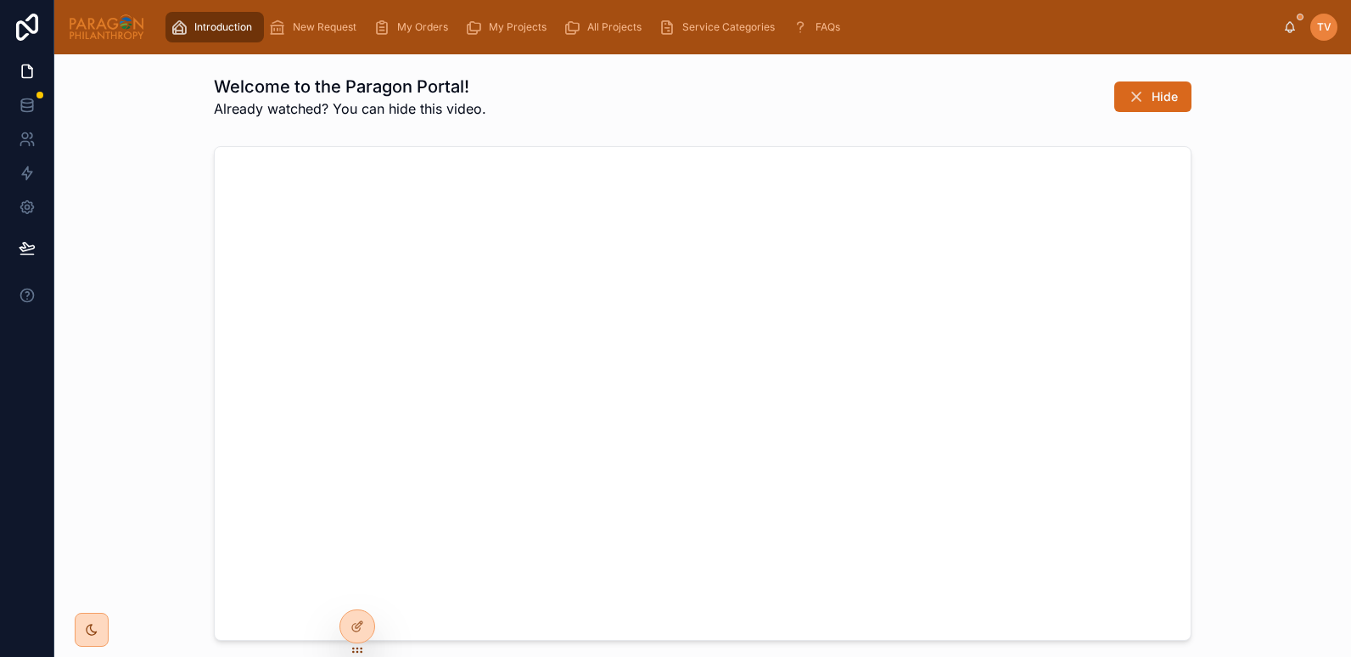
click at [502, 25] on span "My Projects" at bounding box center [518, 27] width 58 height 14
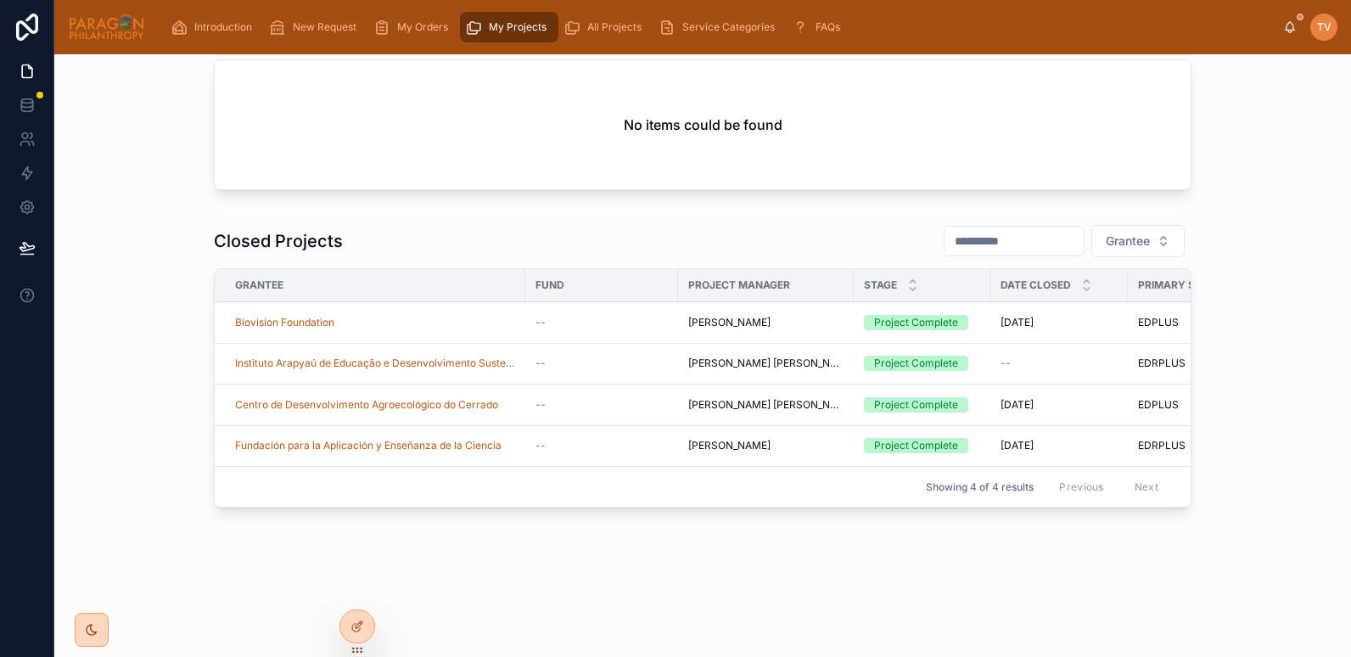
scroll to position [153, 0]
click at [401, 316] on div "Biovision Foundation" at bounding box center [375, 323] width 280 height 14
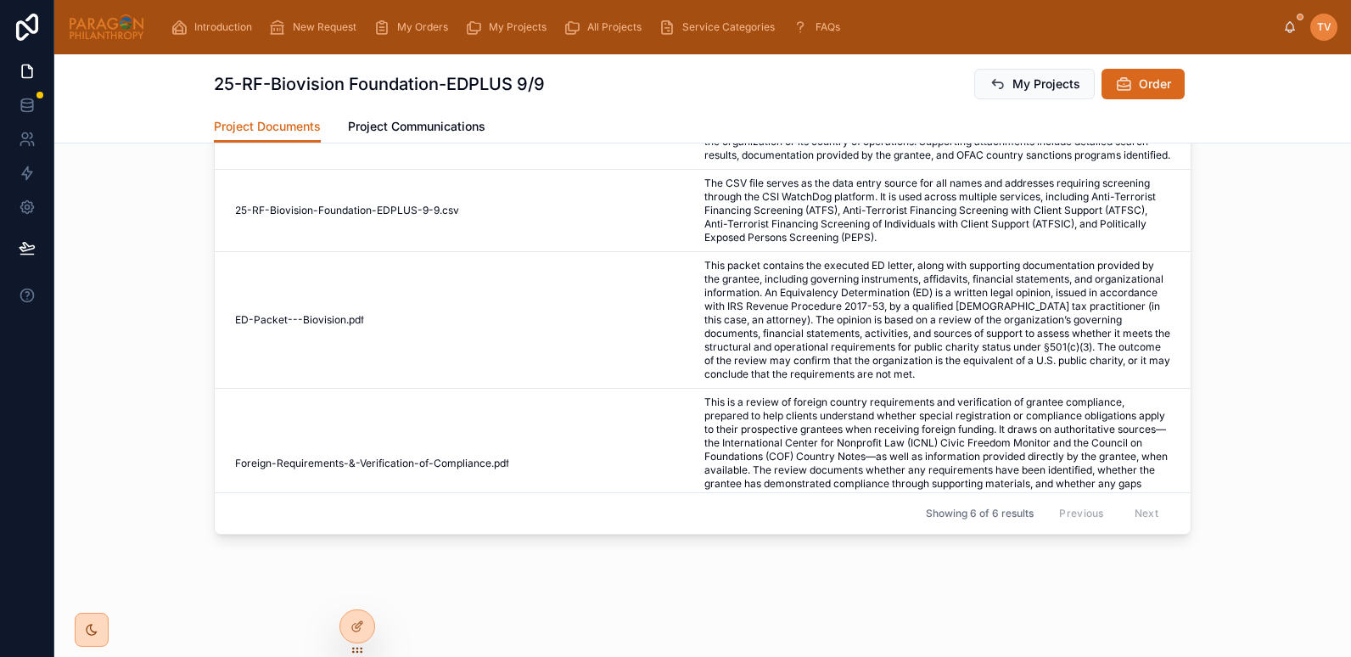
click at [91, 25] on img at bounding box center [106, 27] width 77 height 27
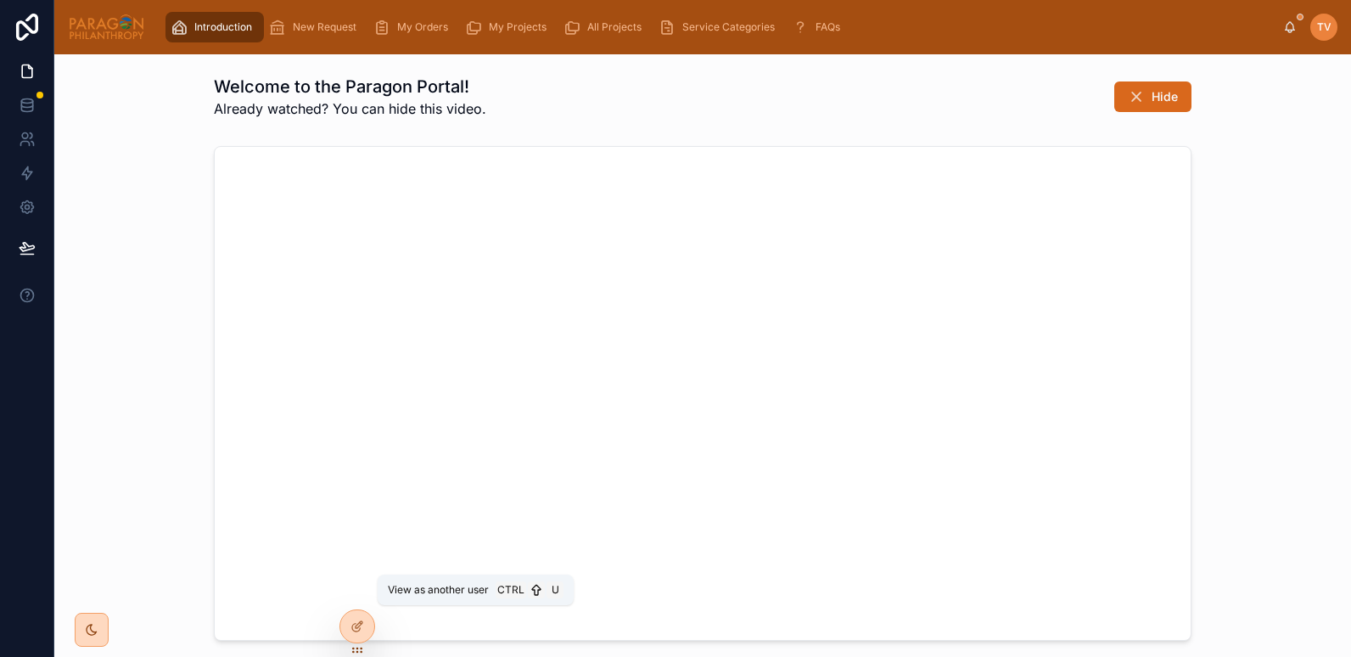
click at [0, 0] on icon at bounding box center [0, 0] width 0 height 0
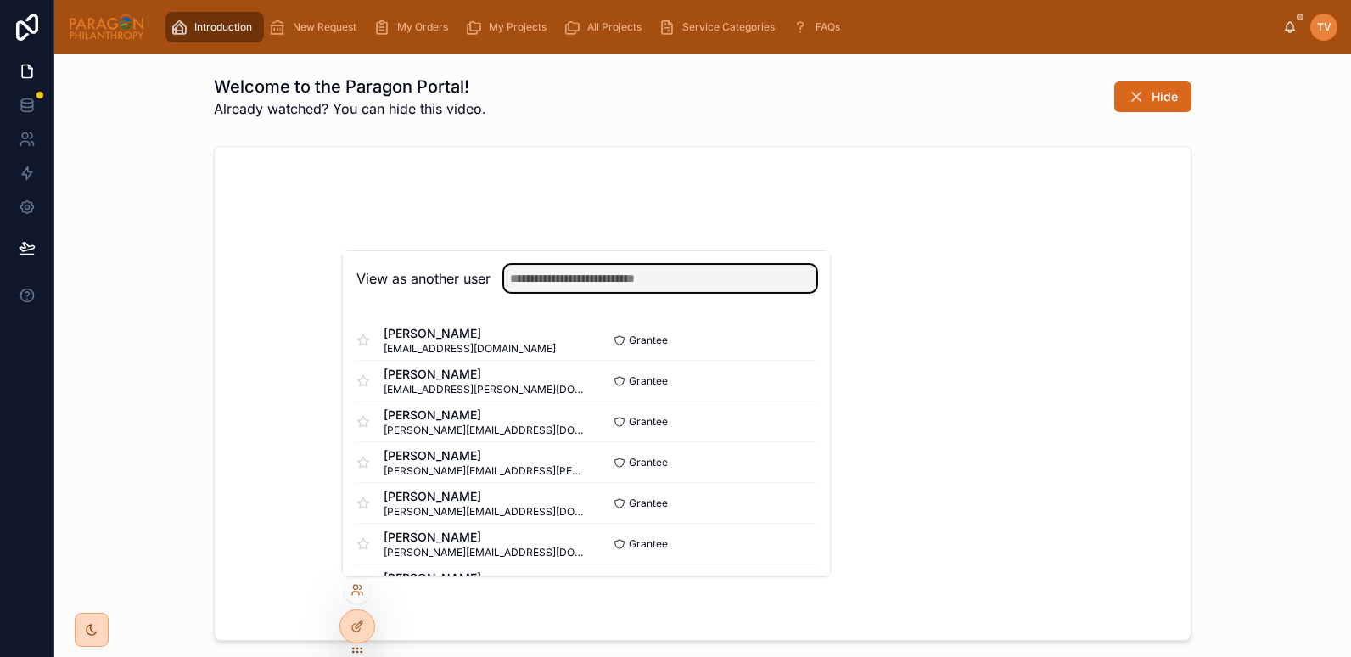
click at [532, 279] on input "text" at bounding box center [660, 278] width 312 height 27
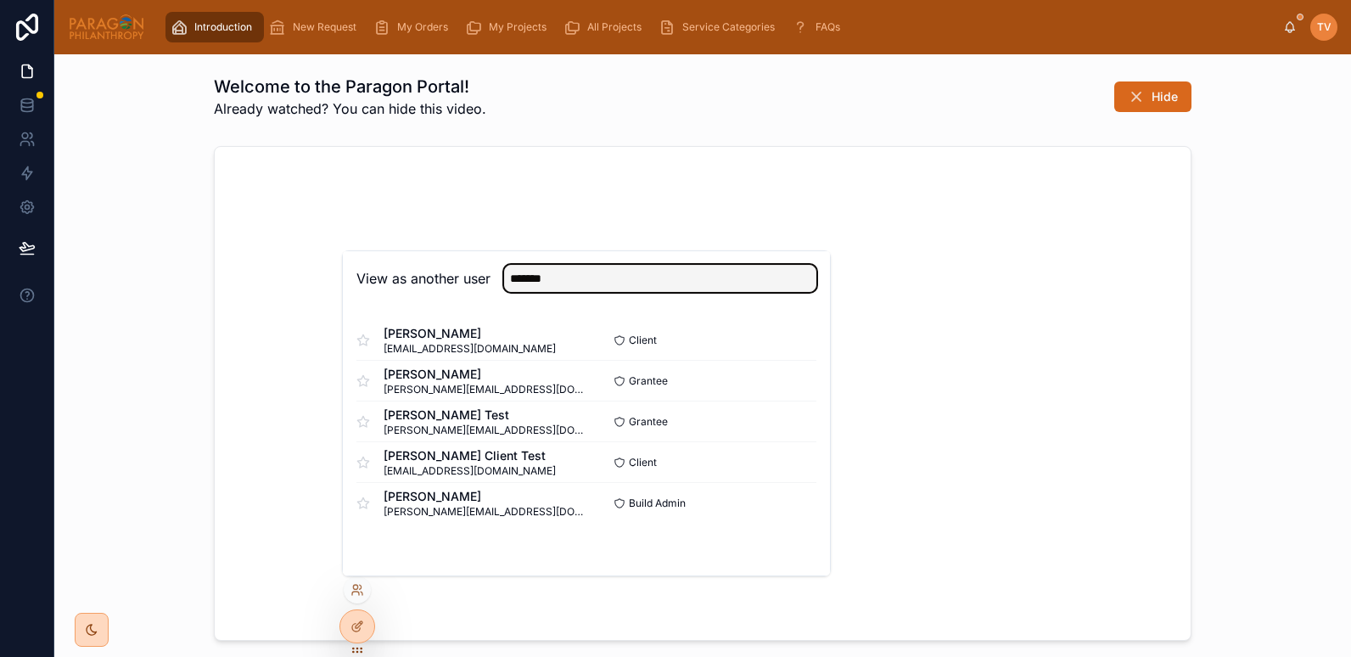
type input "*******"
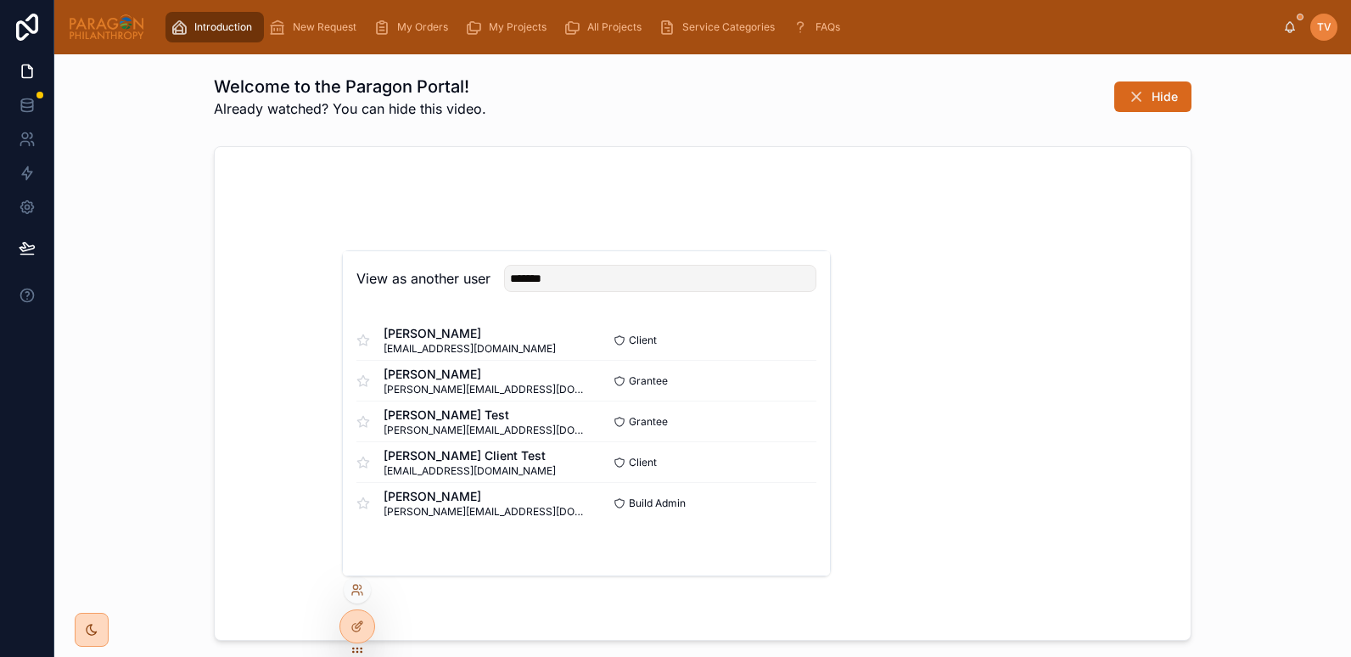
click at [0, 0] on button "Select" at bounding box center [0, 0] width 0 height 0
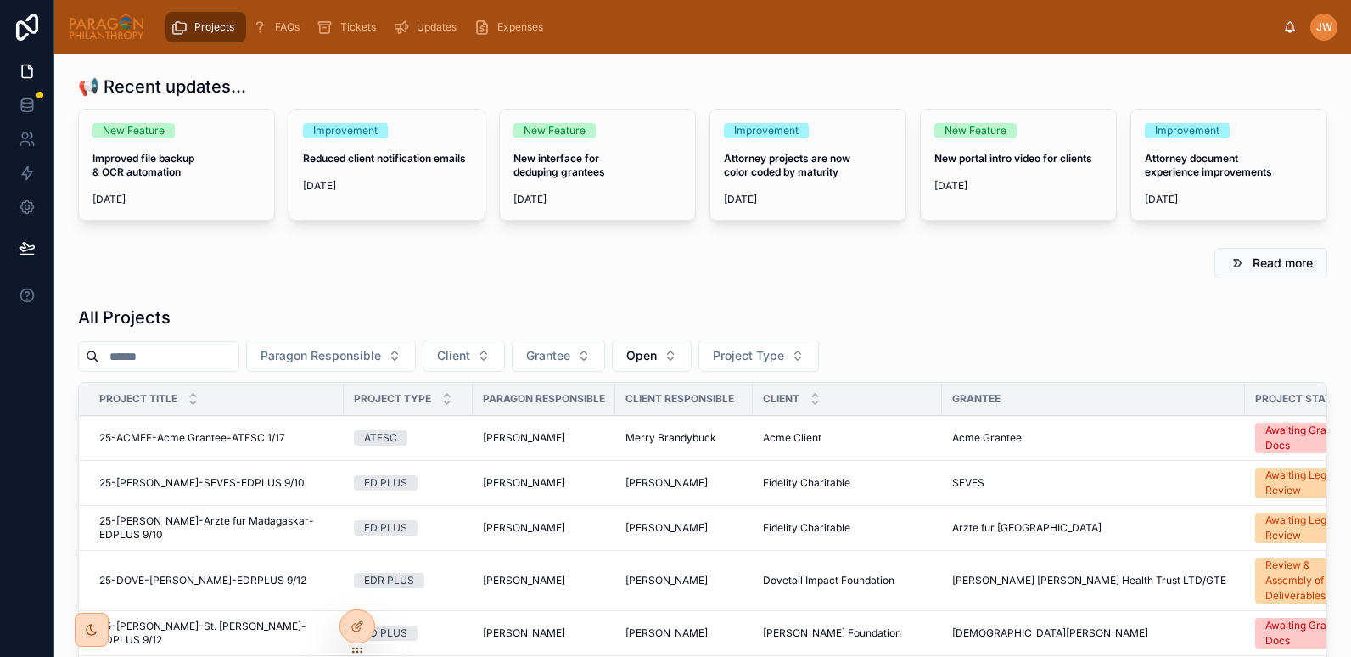
click at [0, 0] on icon at bounding box center [0, 0] width 0 height 0
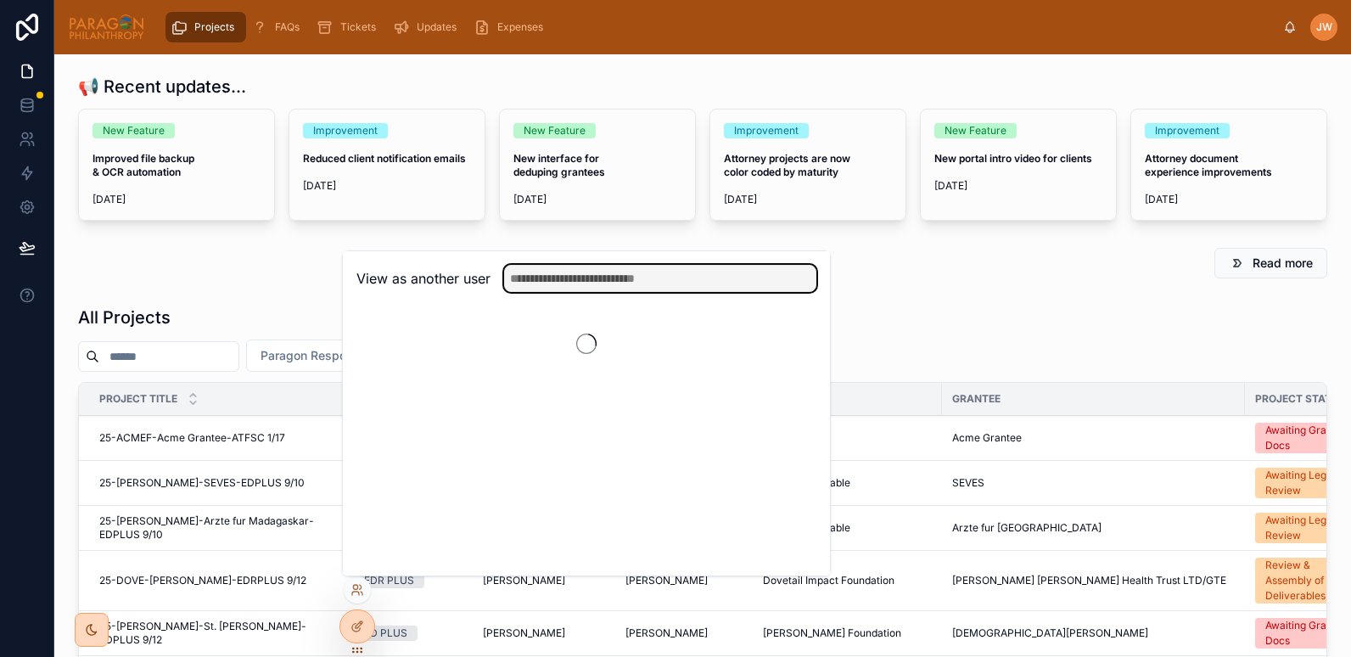
click at [561, 286] on input "text" at bounding box center [660, 278] width 312 height 27
type input "******"
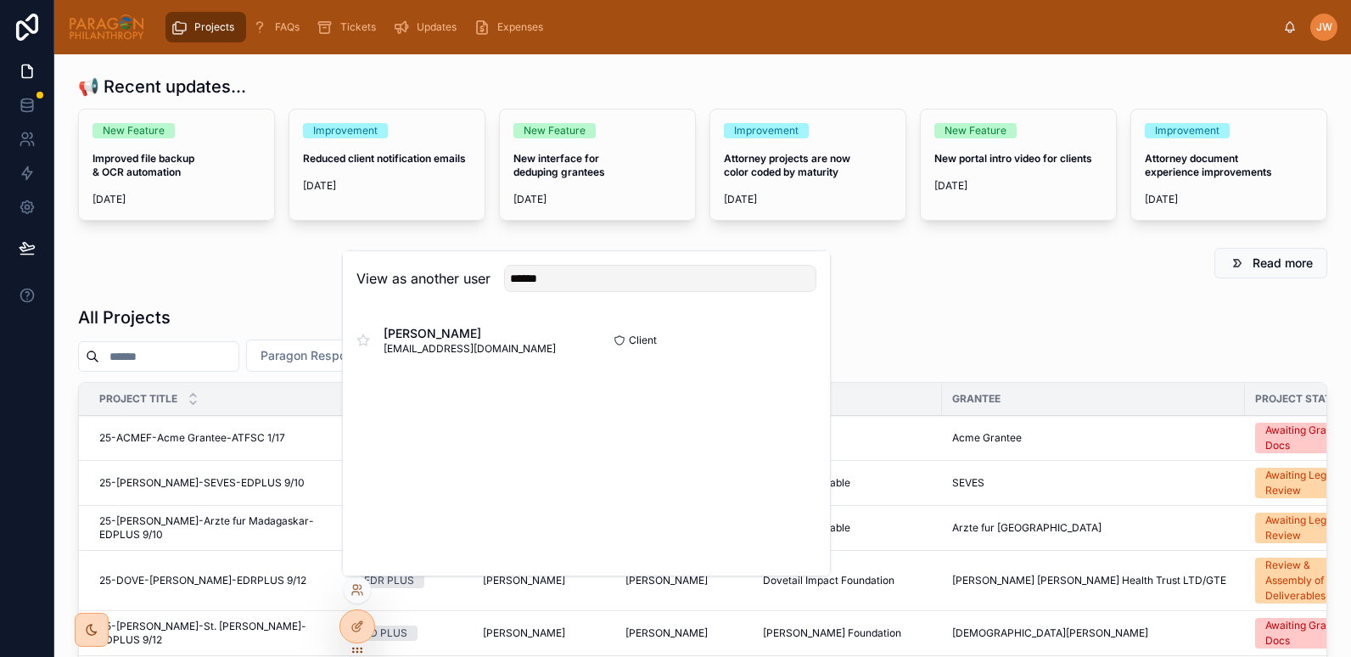
click at [0, 0] on button "Select" at bounding box center [0, 0] width 0 height 0
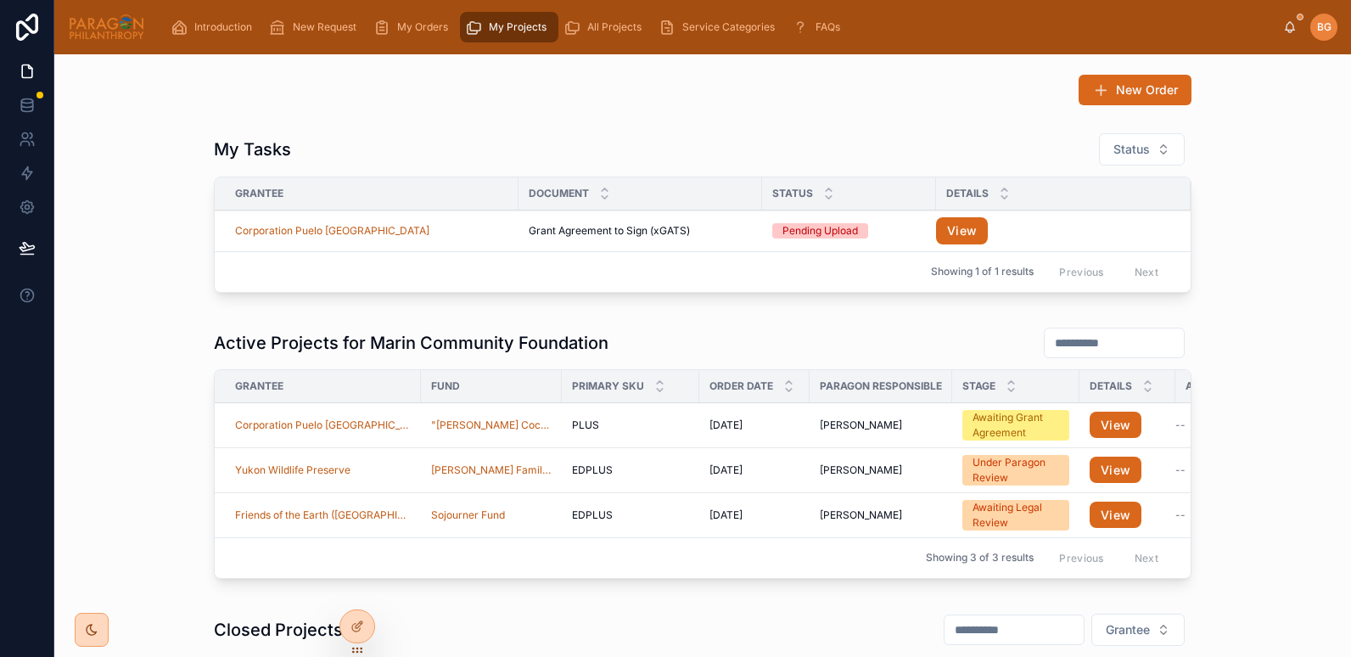
click at [407, 239] on td "Corporation Puelo [GEOGRAPHIC_DATA]" at bounding box center [367, 231] width 304 height 41
click at [412, 246] on td "Corporation Puelo [GEOGRAPHIC_DATA]" at bounding box center [367, 231] width 304 height 41
click at [292, 236] on span "Corporation Puelo [GEOGRAPHIC_DATA]" at bounding box center [332, 231] width 194 height 14
click at [947, 236] on button "View" at bounding box center [962, 230] width 52 height 27
click at [388, 426] on div "Corporation Puelo [GEOGRAPHIC_DATA]" at bounding box center [323, 426] width 176 height 14
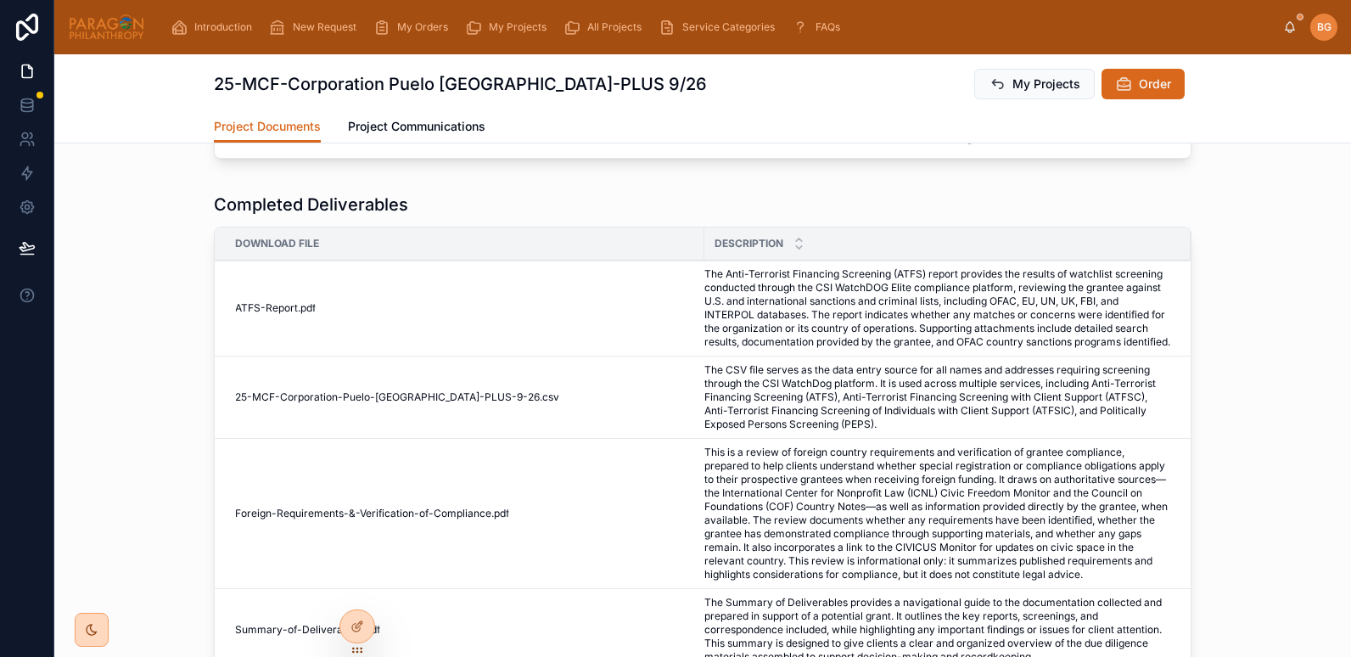
scroll to position [260, 0]
click at [329, 405] on span "25-MCF-Corporation-Puelo-[GEOGRAPHIC_DATA]-PLUS-9-26" at bounding box center [387, 398] width 305 height 14
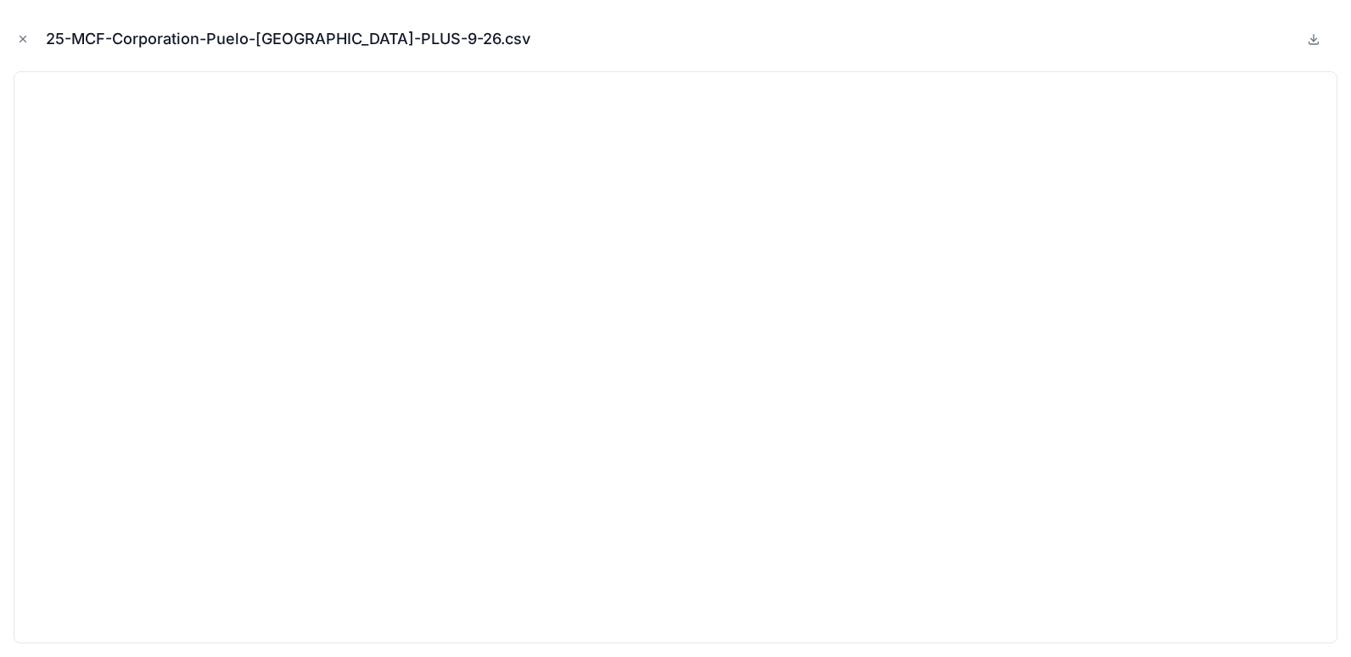
click at [1312, 44] on icon at bounding box center [1314, 43] width 9 height 3
click at [22, 38] on icon "Close modal" at bounding box center [23, 40] width 6 height 6
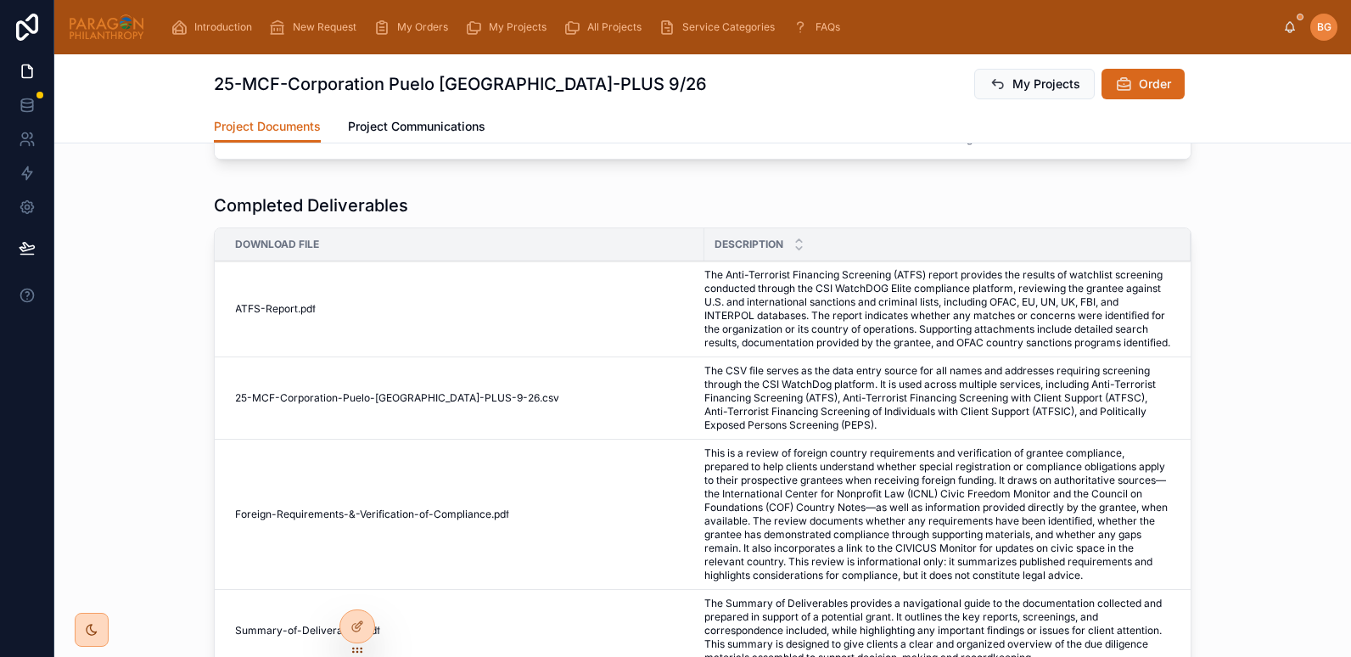
click at [419, 28] on span "My Orders" at bounding box center [422, 27] width 51 height 14
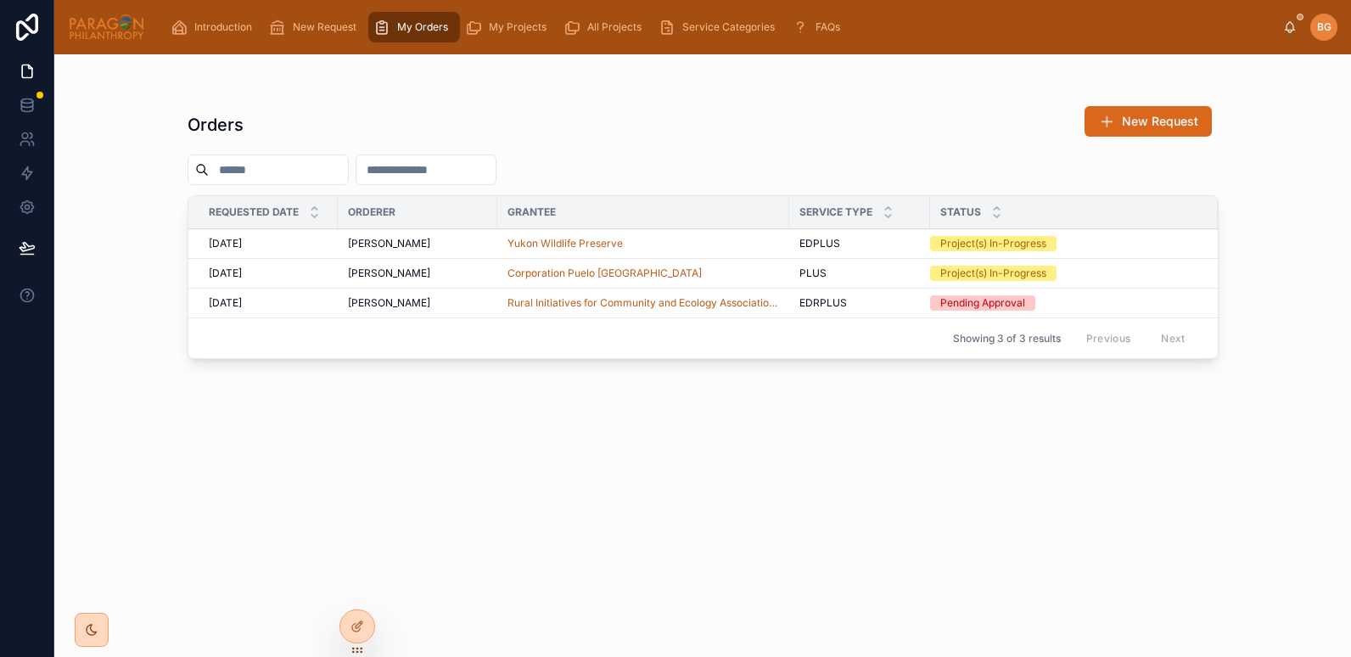
click at [513, 25] on span "My Projects" at bounding box center [518, 27] width 58 height 14
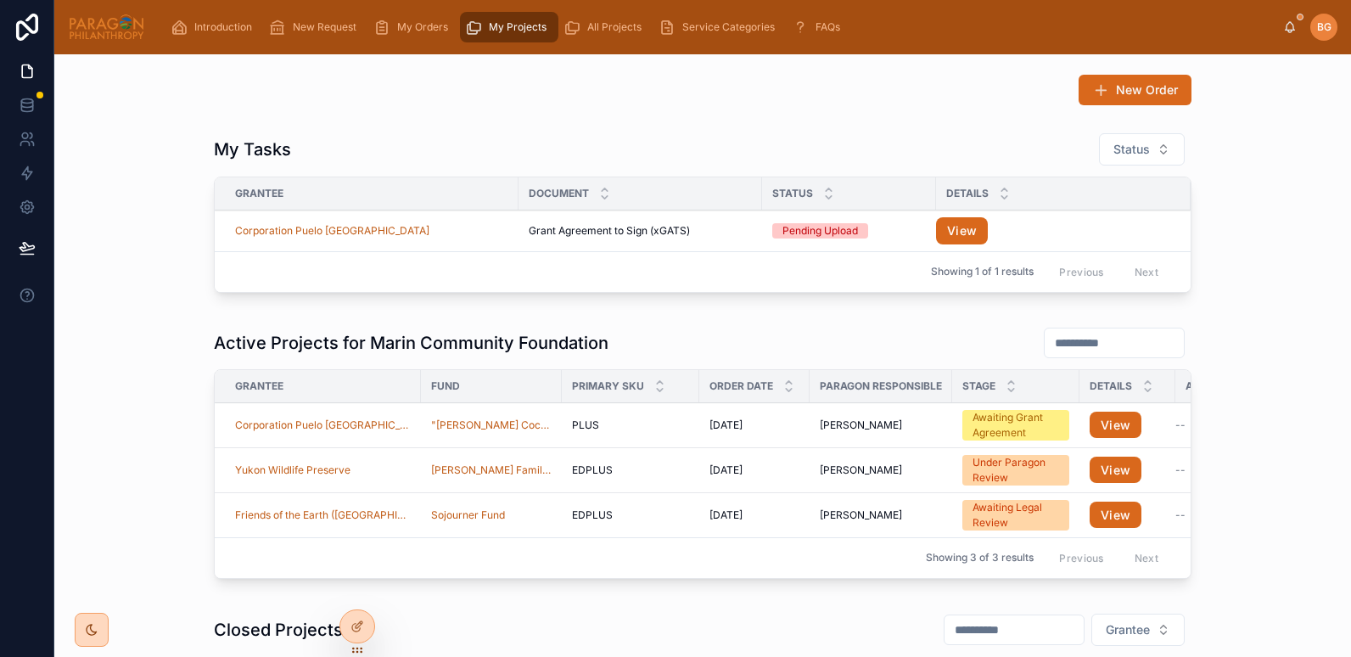
drag, startPoint x: 680, startPoint y: 423, endPoint x: 753, endPoint y: 426, distance: 73.1
click at [753, 426] on td "9/26/2025 9/26/2025" at bounding box center [755, 424] width 110 height 45
copy span "[DATE]"
click at [705, 324] on div "Active Projects for Marin Community Foundation Grantee Fund Primary SKU Order D…" at bounding box center [703, 456] width 1270 height 273
click at [0, 0] on icon at bounding box center [0, 0] width 0 height 0
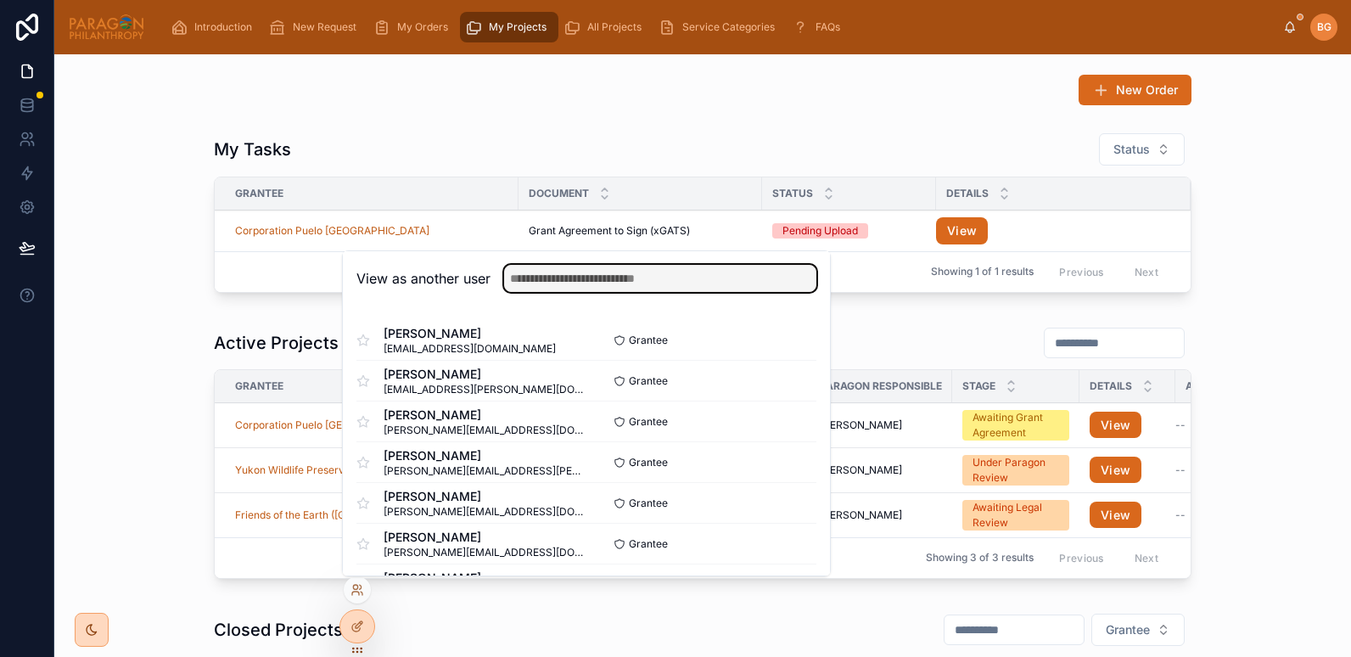
click at [533, 283] on input "text" at bounding box center [660, 278] width 312 height 27
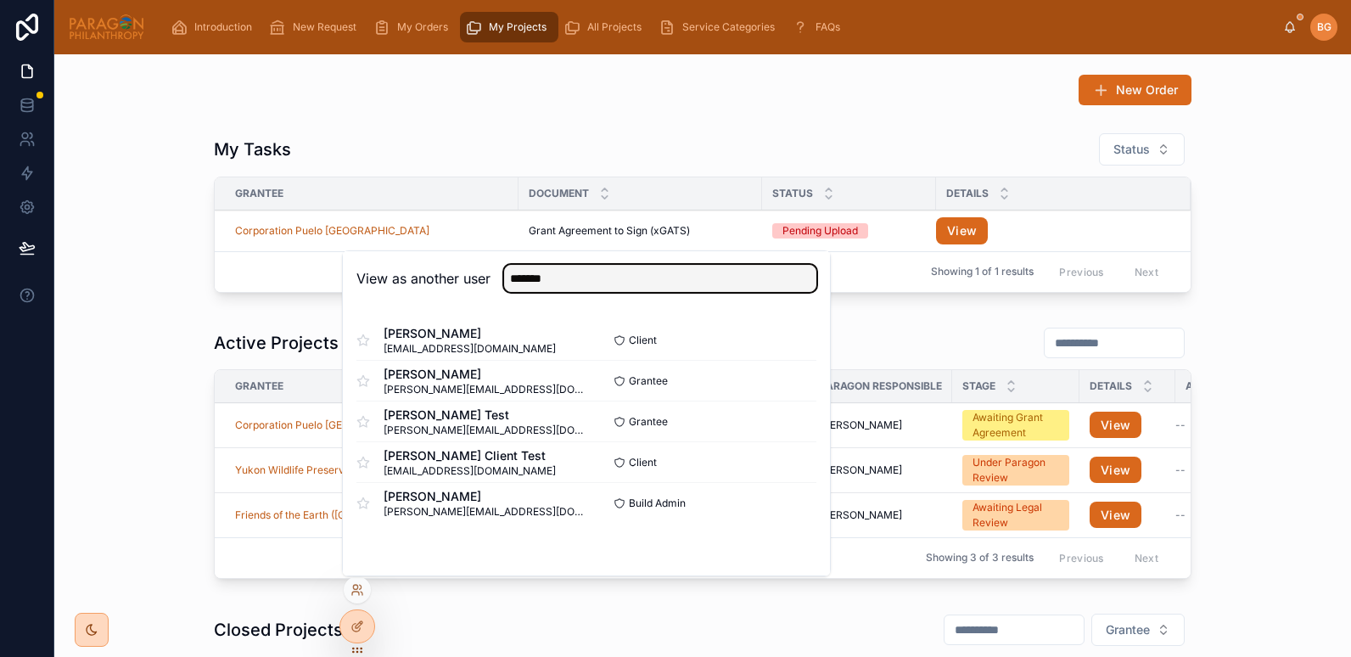
type input "*******"
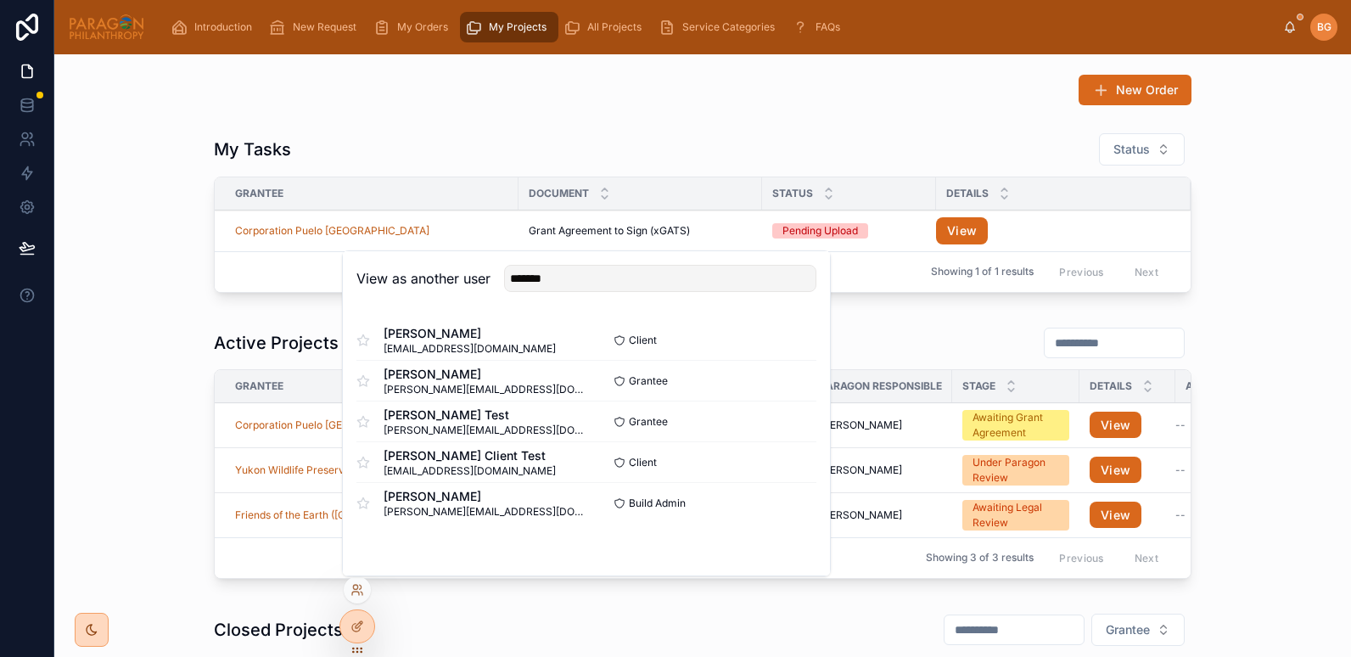
click at [0, 0] on button "Select" at bounding box center [0, 0] width 0 height 0
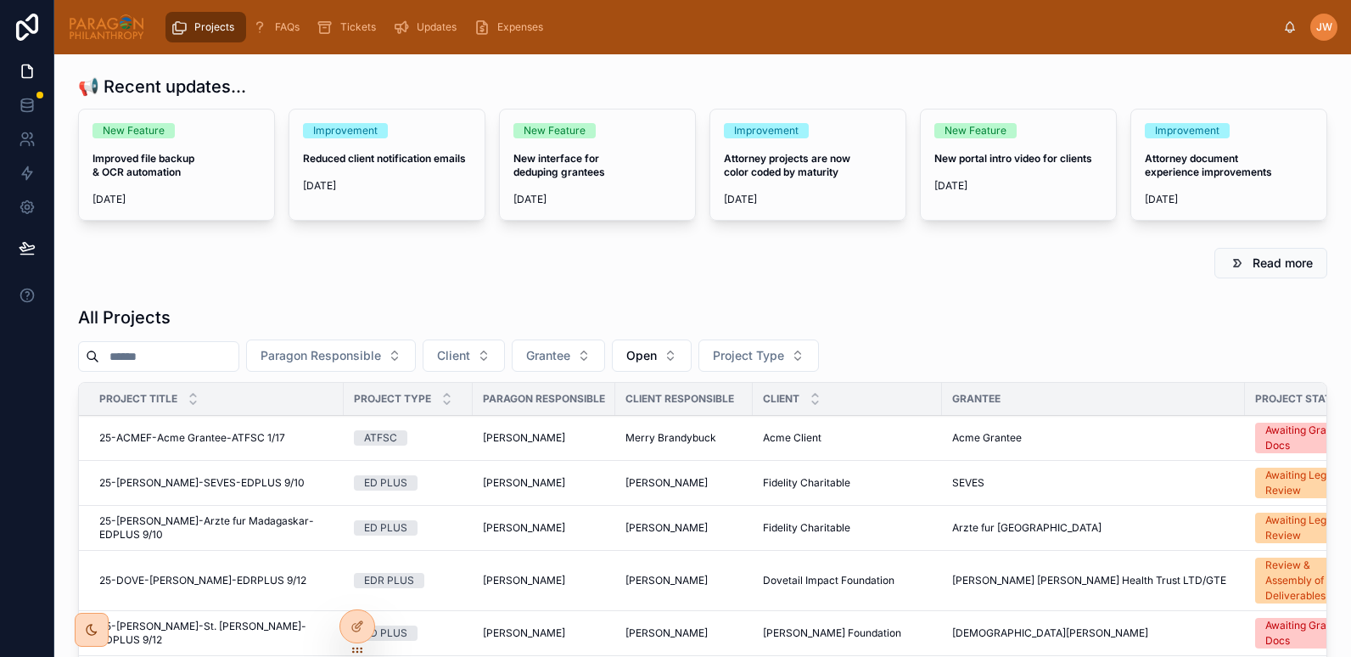
click at [657, 357] on span "Open" at bounding box center [641, 355] width 31 height 17
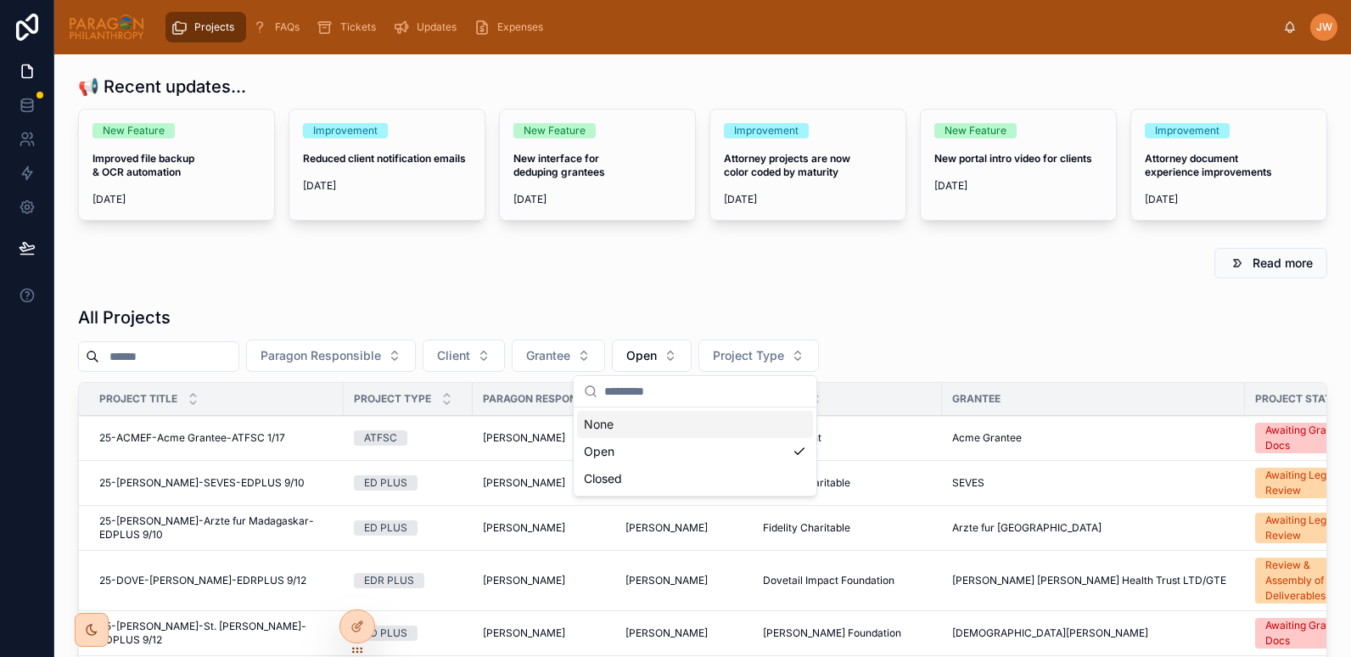
click at [604, 435] on div "None" at bounding box center [695, 424] width 236 height 27
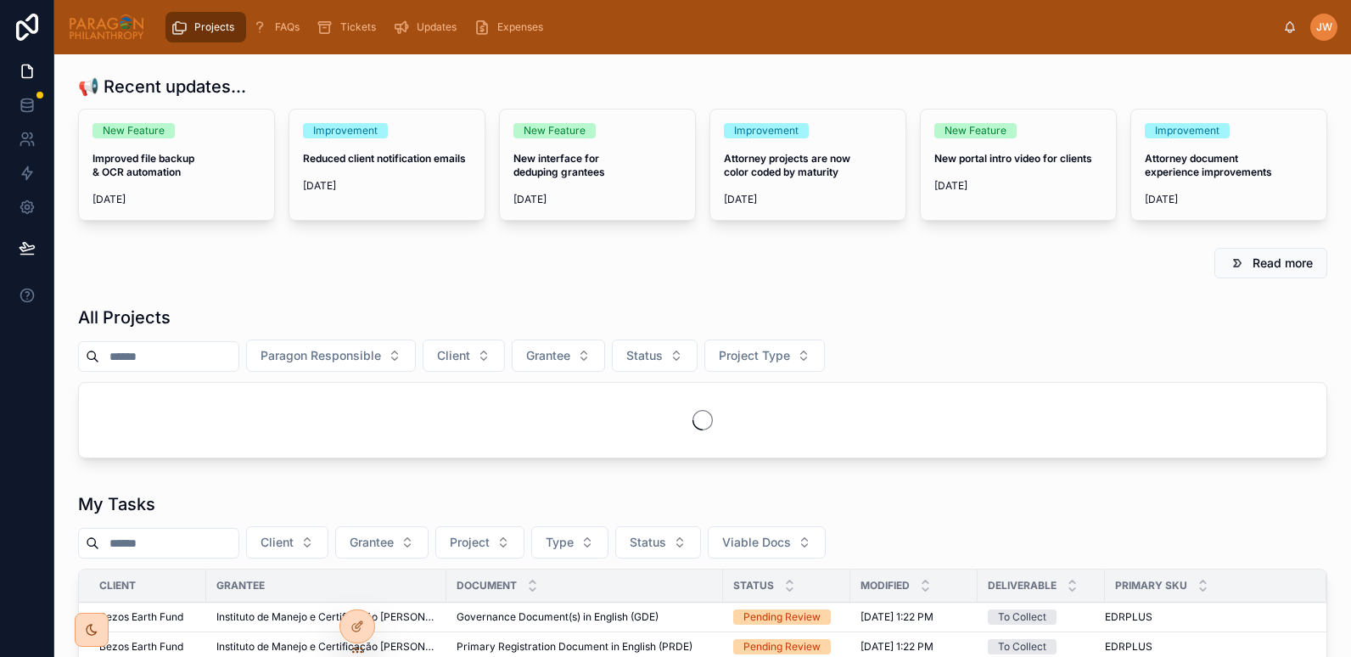
click at [239, 351] on input "text" at bounding box center [168, 357] width 139 height 24
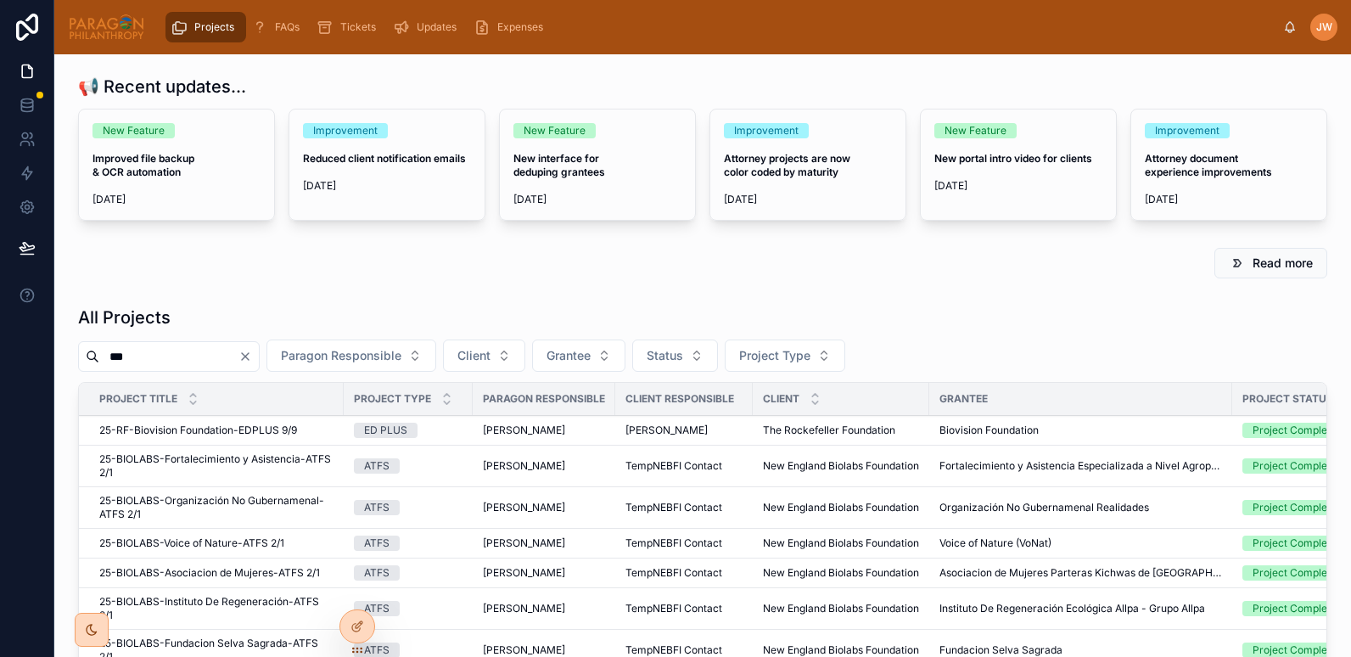
type input "***"
click at [169, 427] on span "25-RF-Biovision Foundation-EDPLUS 9/9" at bounding box center [198, 431] width 198 height 14
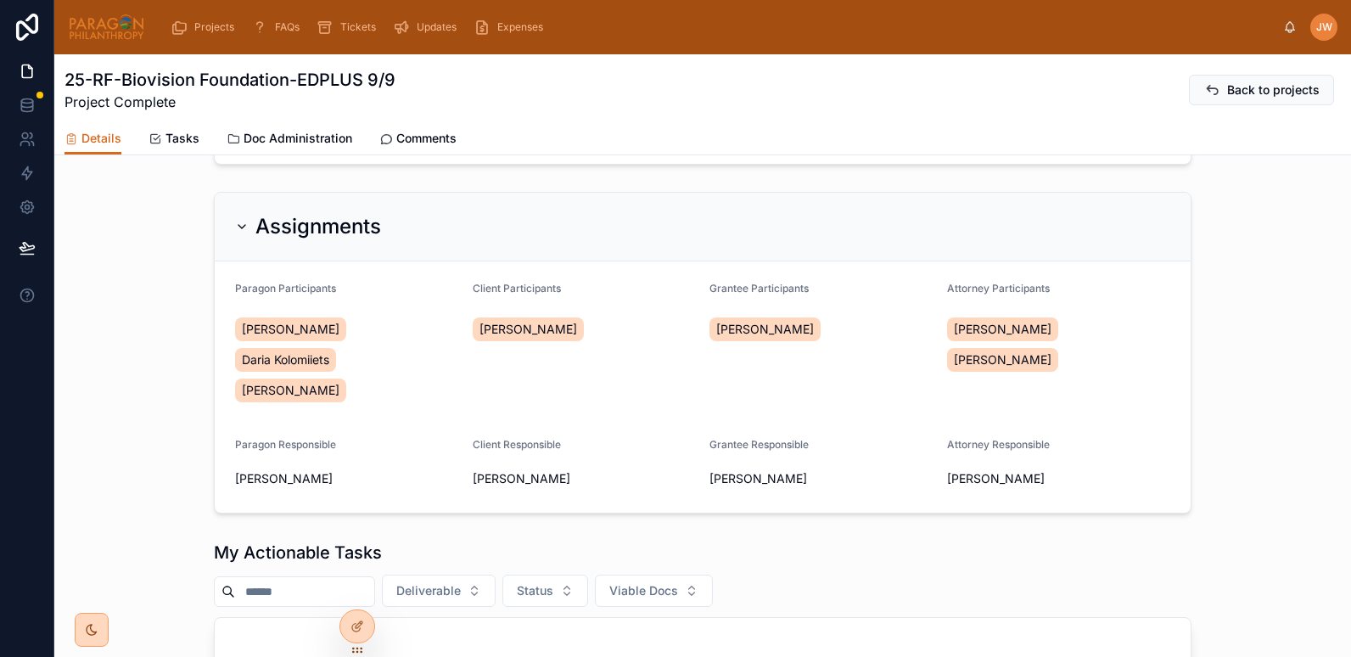
scroll to position [760, 0]
